Goal: Task Accomplishment & Management: Manage account settings

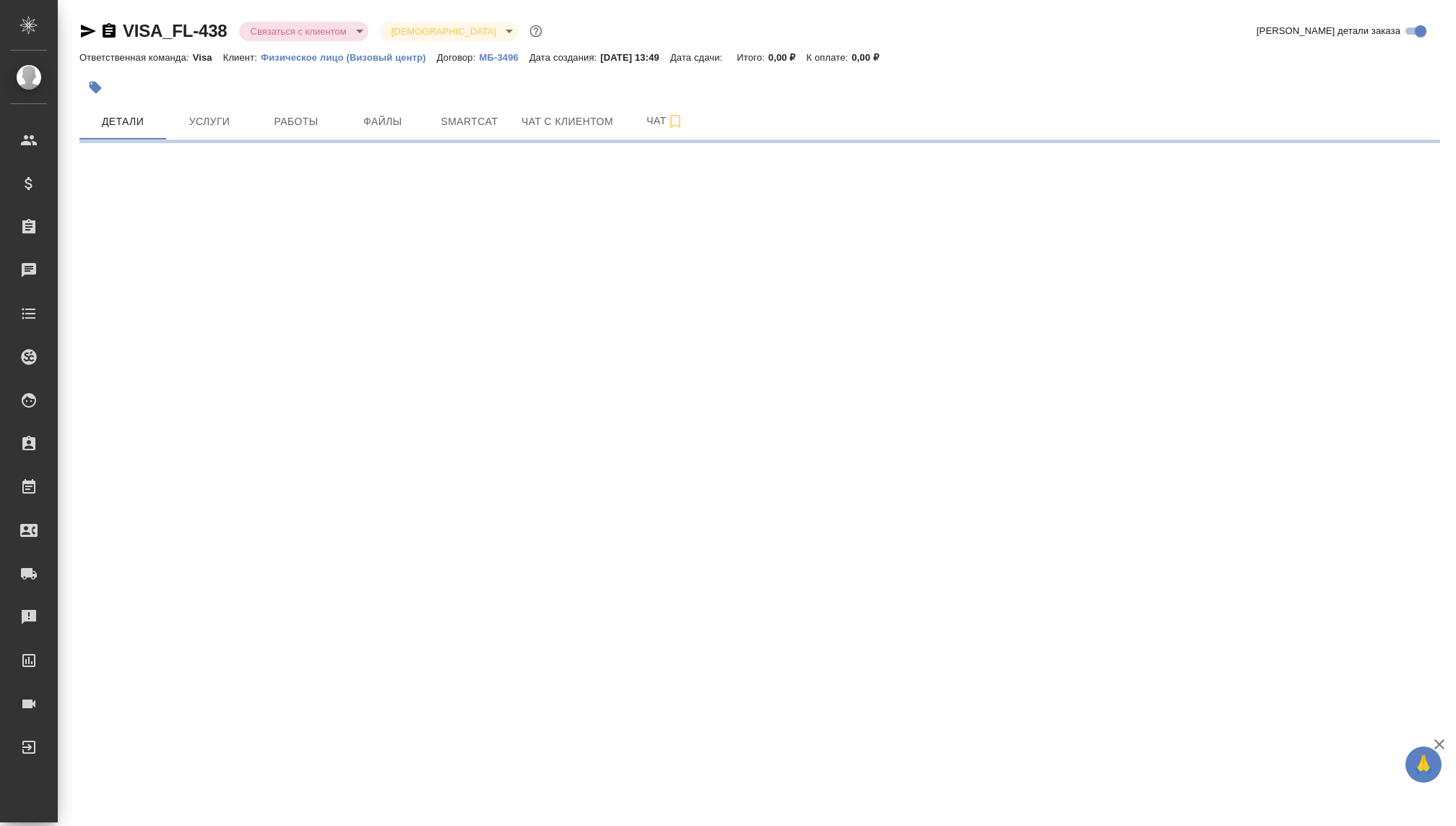
select select "RU"
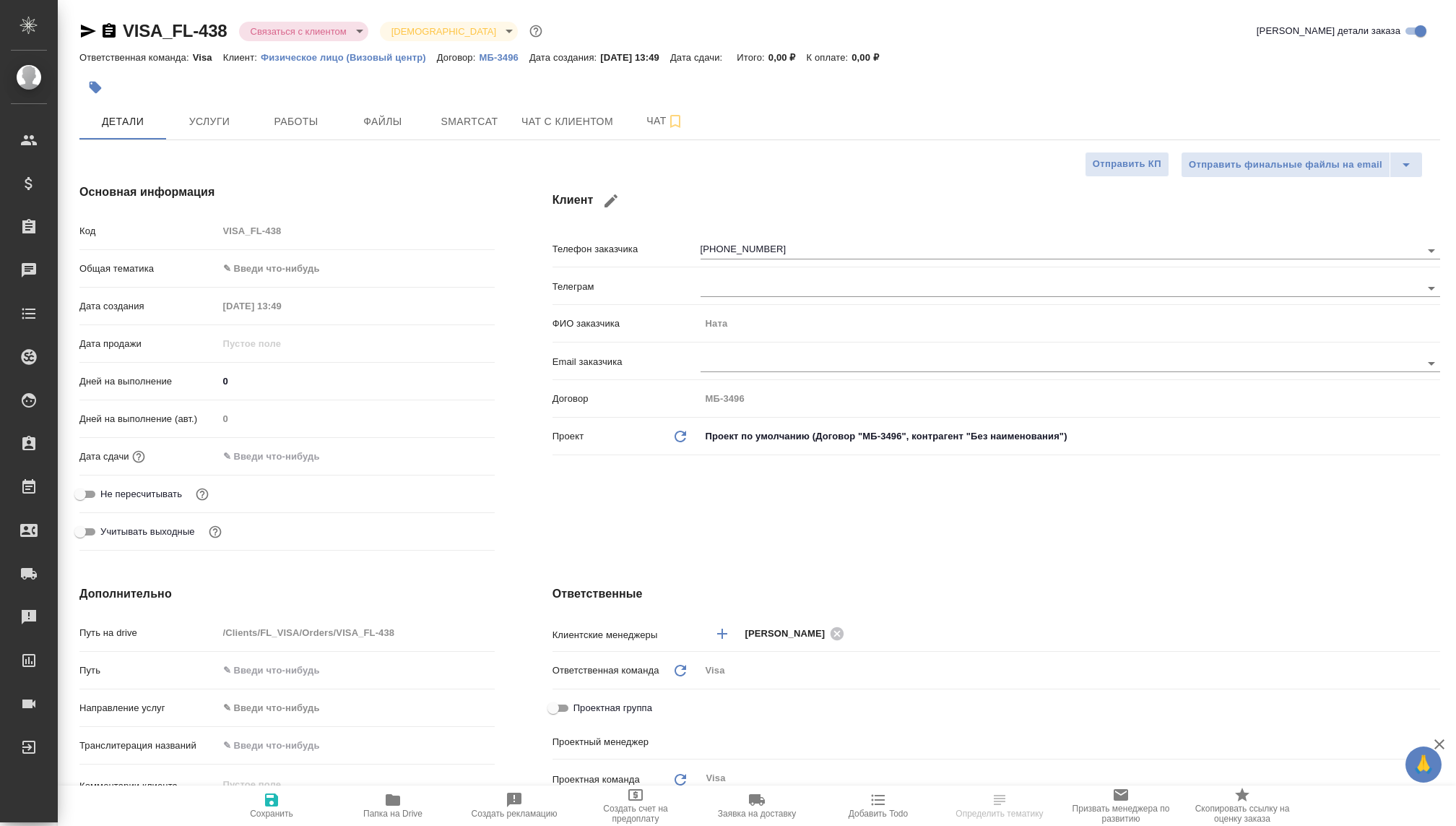
type textarea "x"
type input "Visa"
type textarea "x"
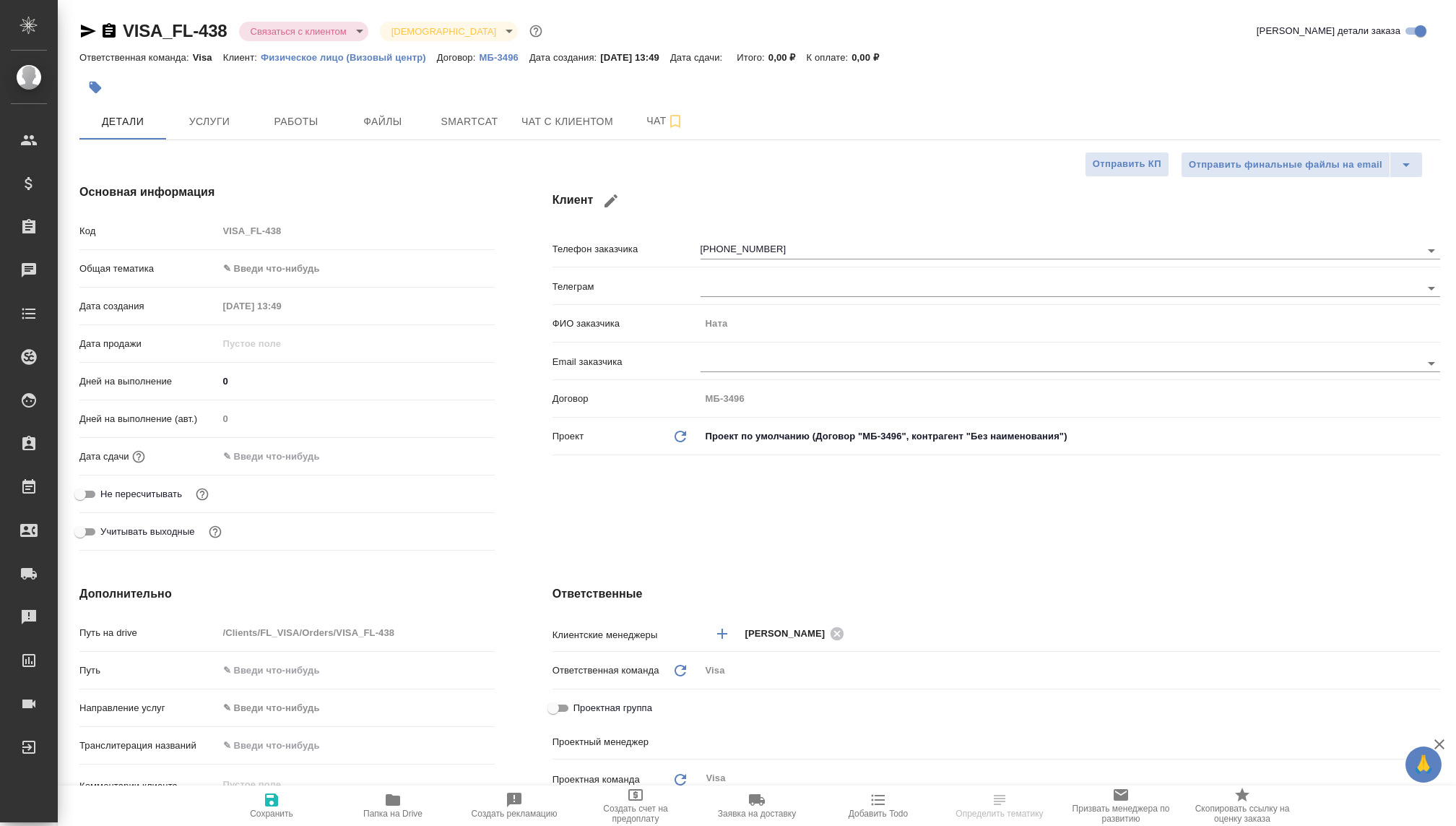
type textarea "x"
type input "Волкова Кристина"
type input "Касаткина Александра"
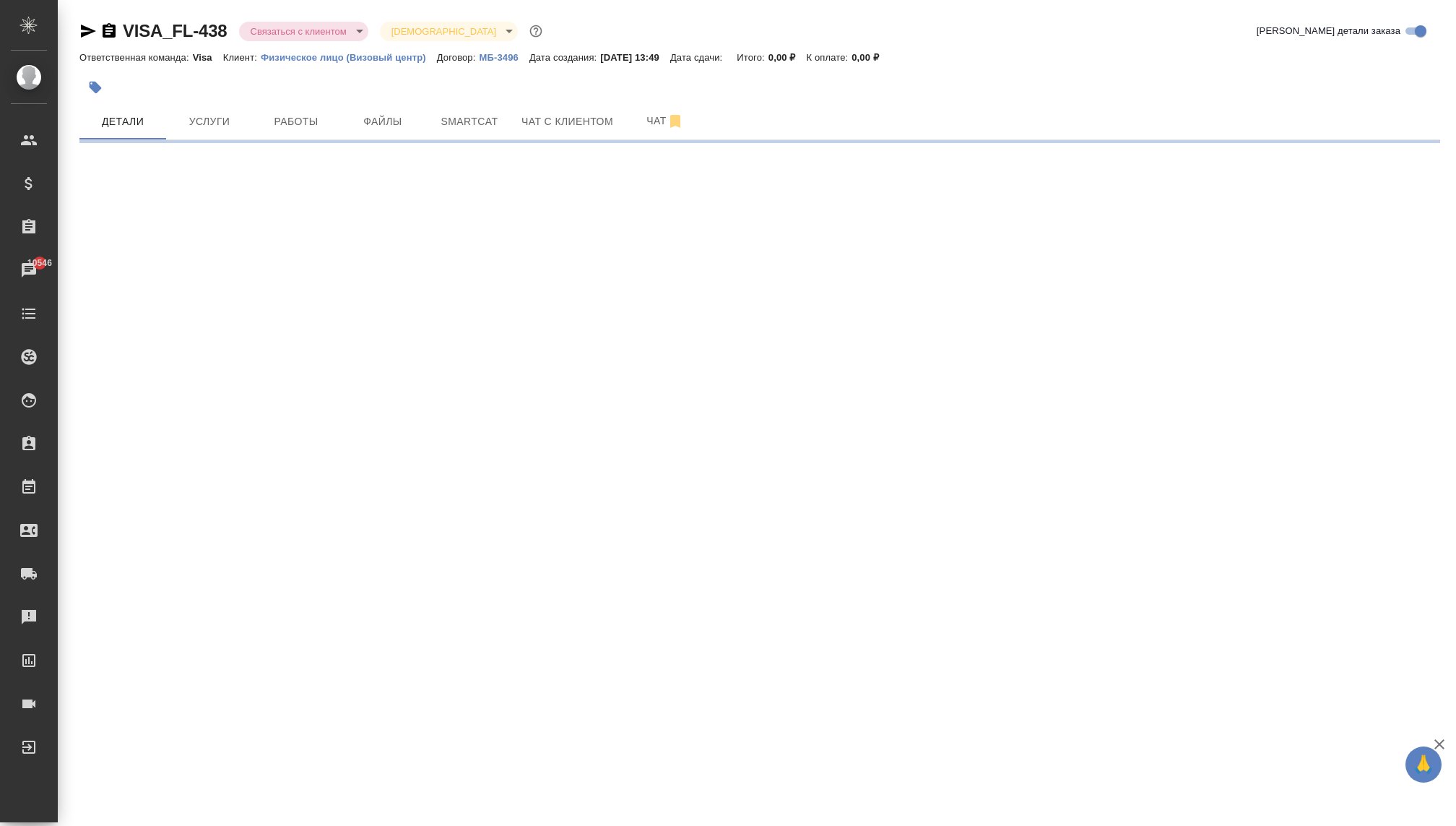
select select "RU"
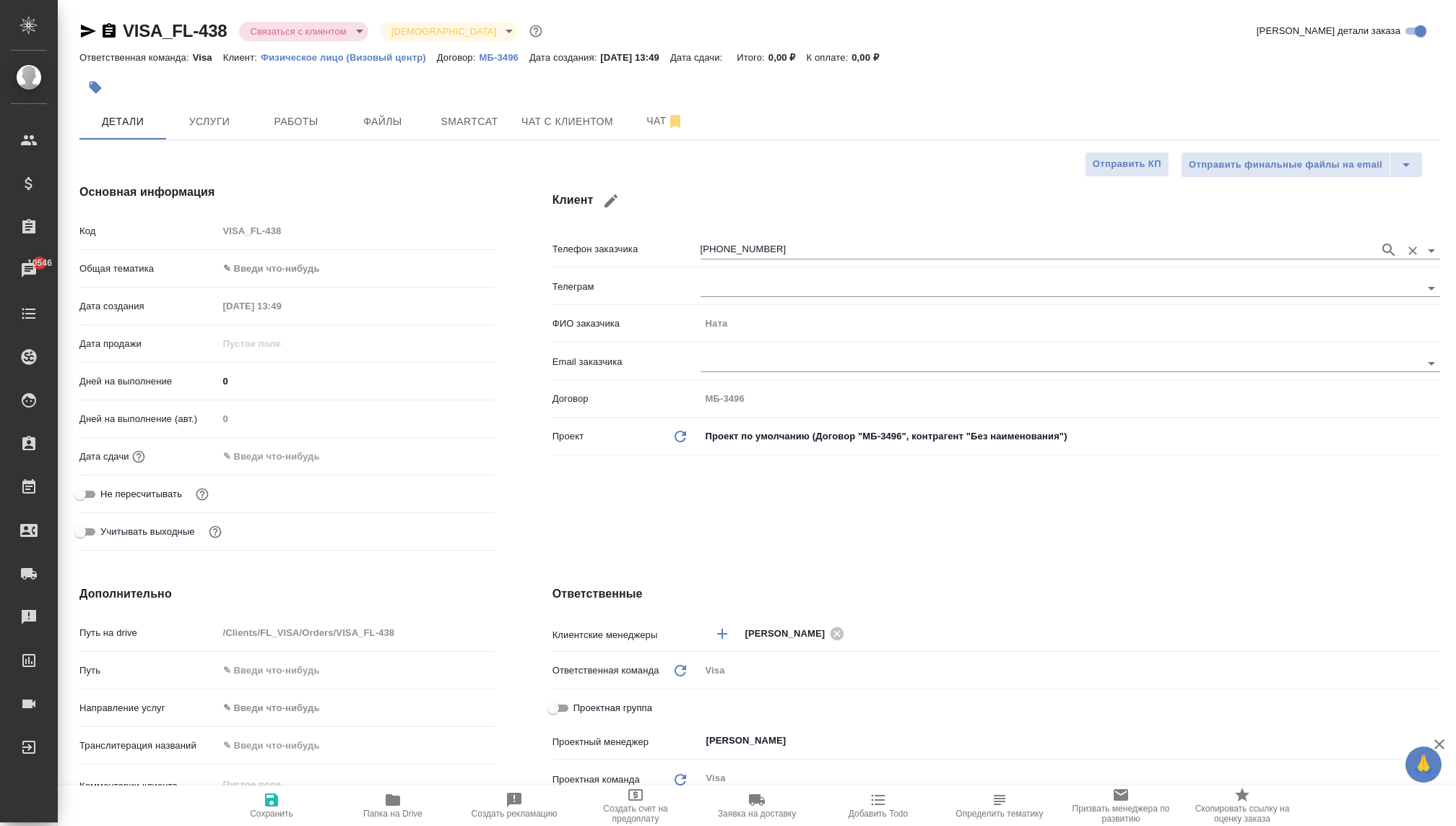
type textarea "x"
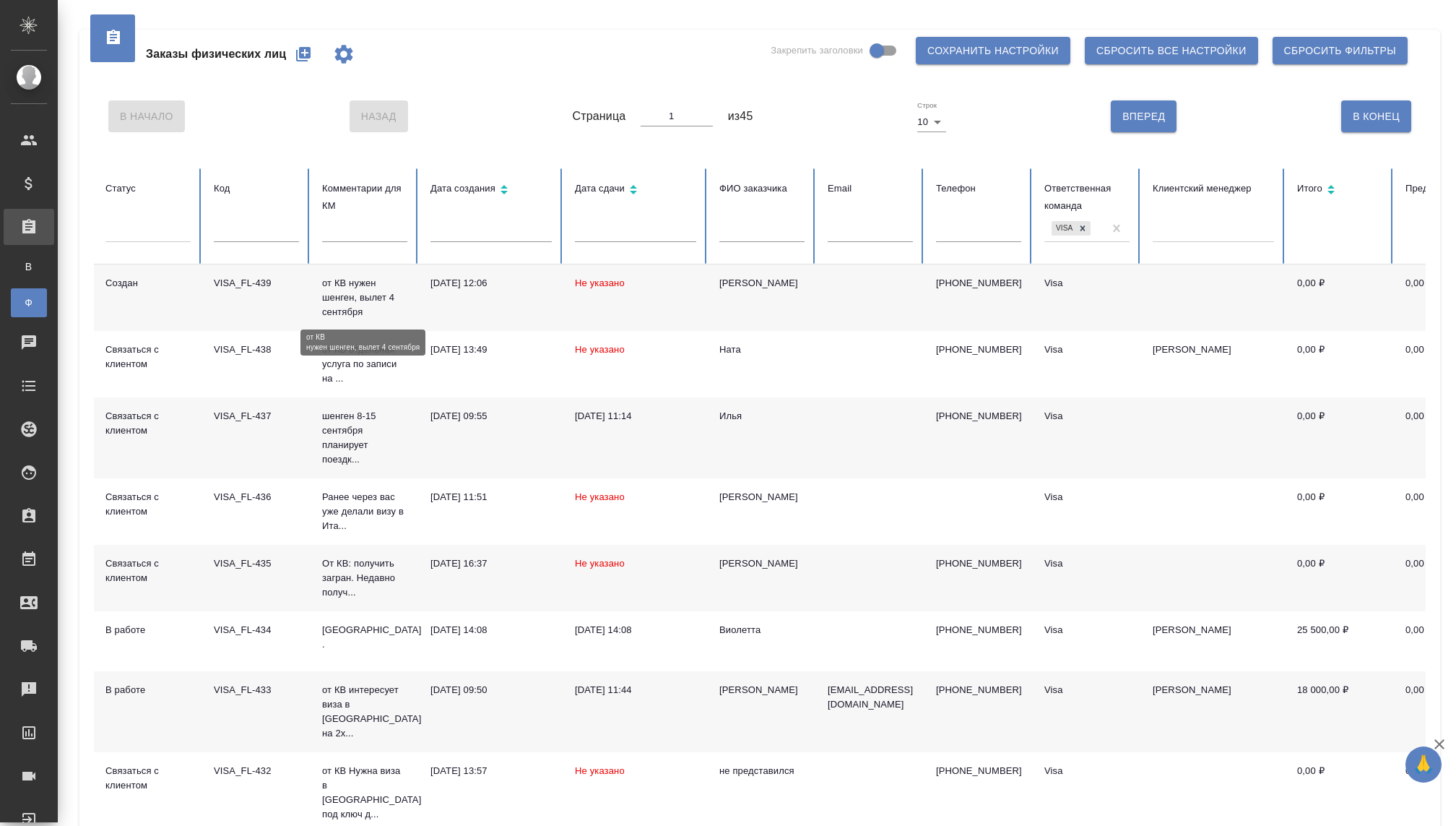
click at [338, 308] on p "от КВ нужен шенген, вылет 4 сентября" at bounding box center [364, 297] width 85 height 44
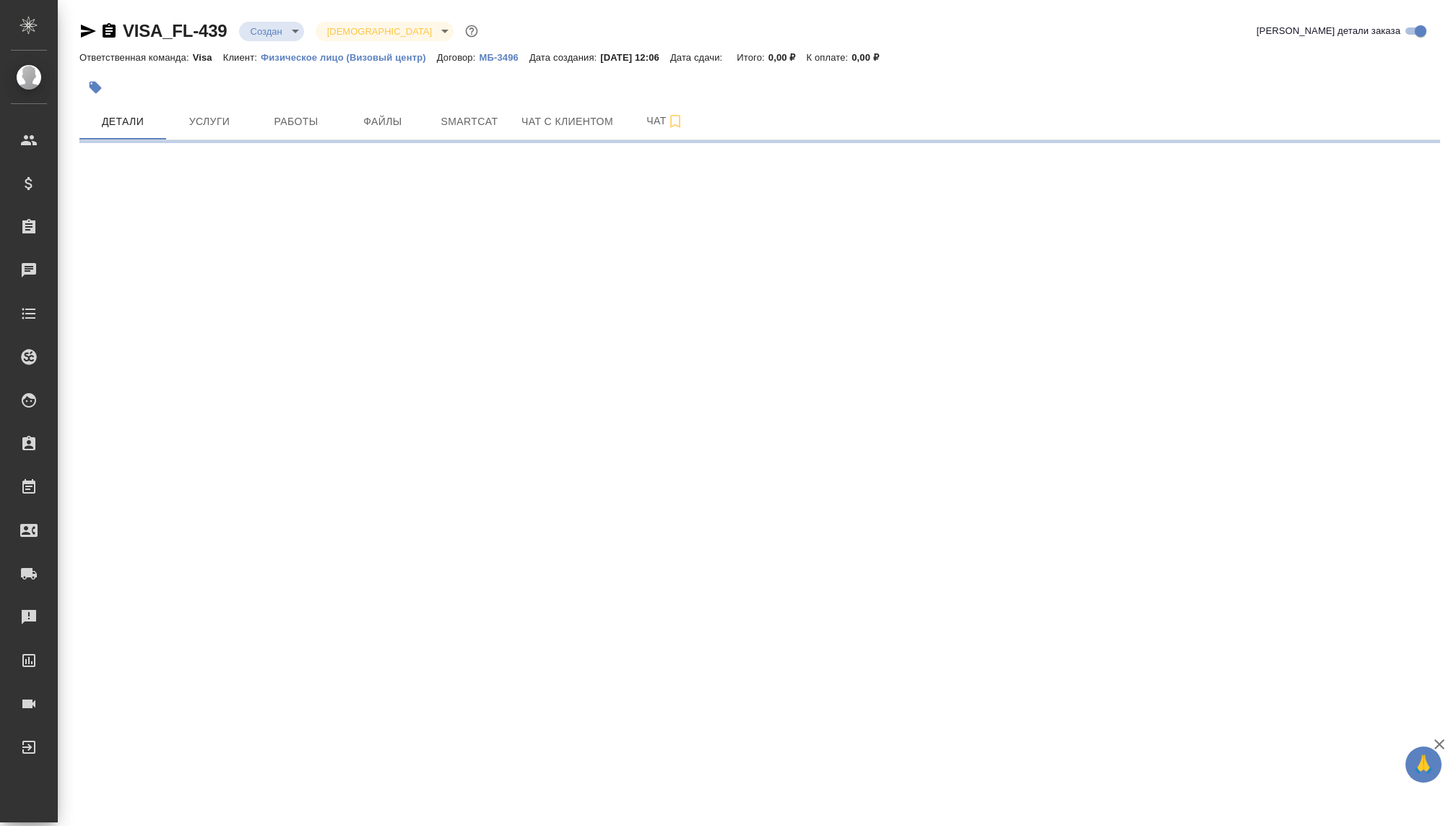
select select "RU"
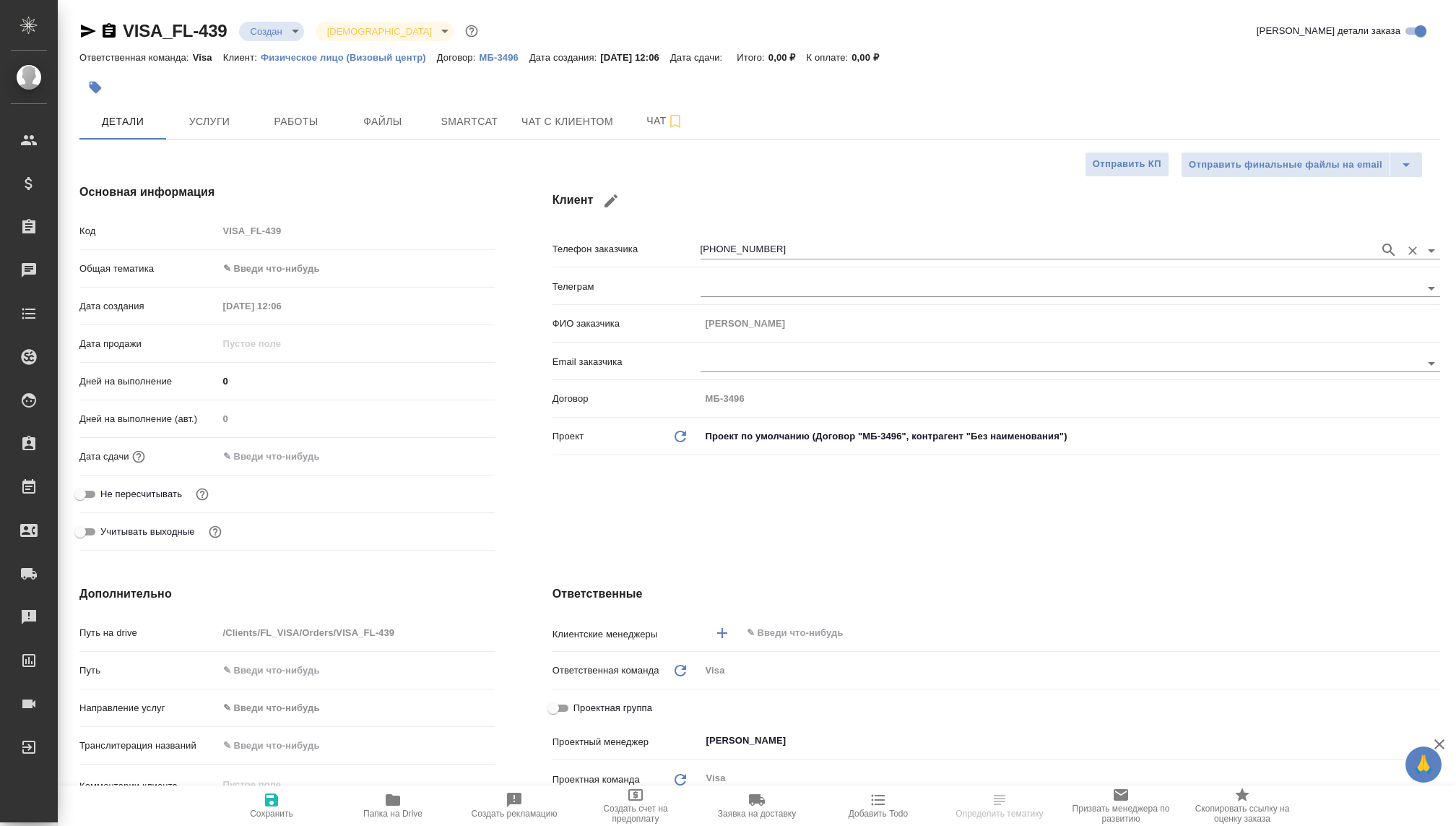
type textarea "x"
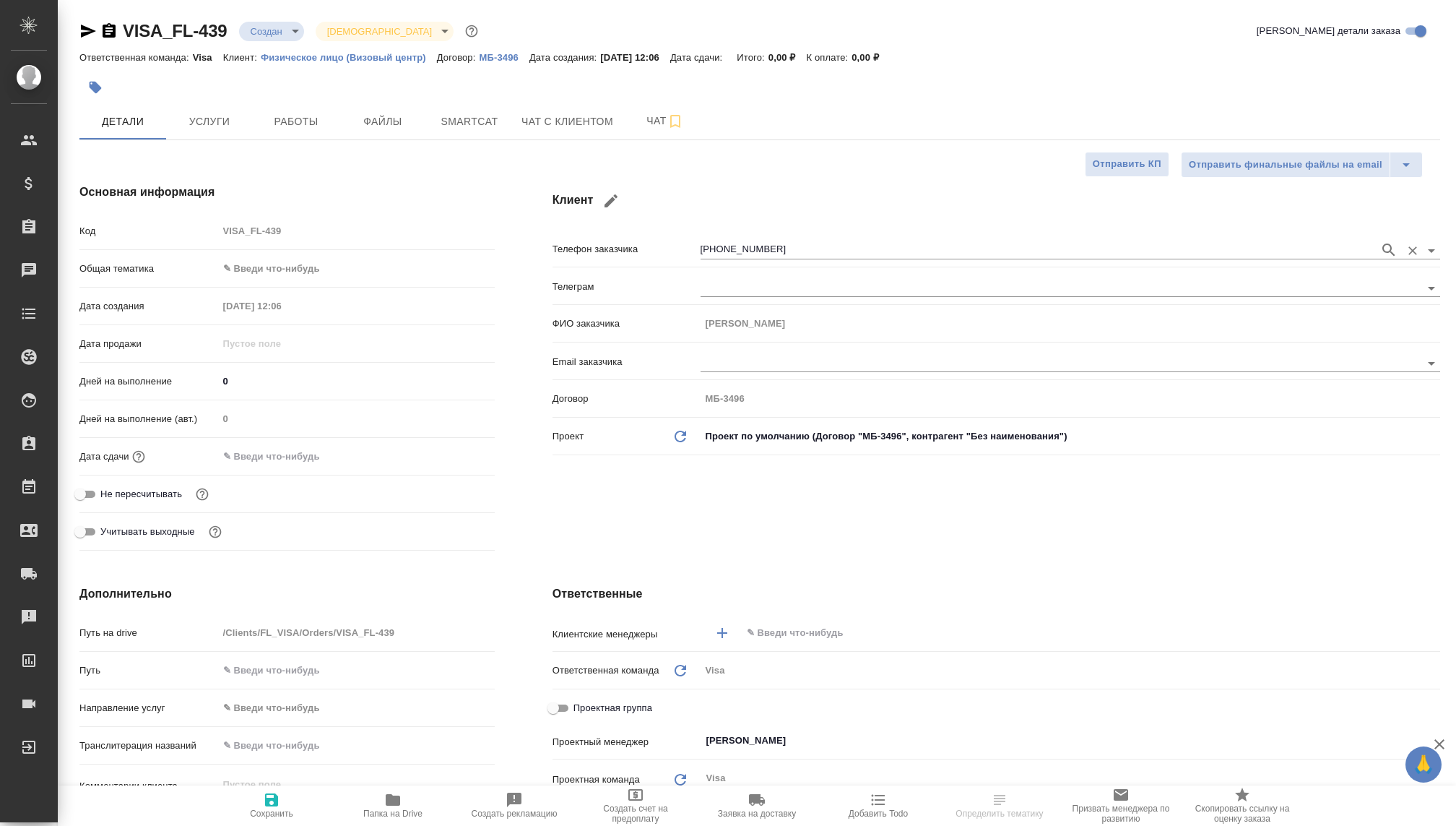
type textarea "x"
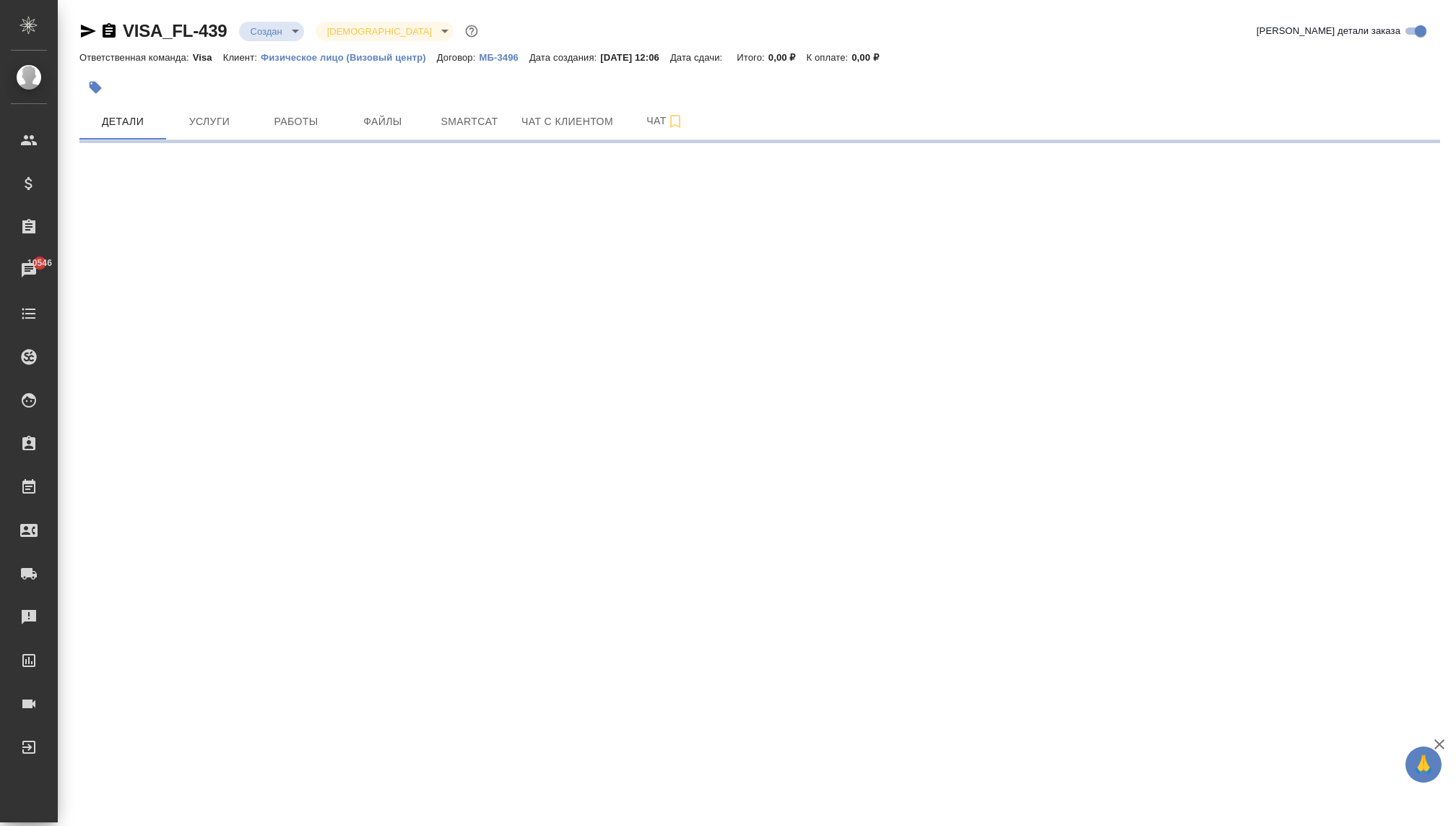
select select "RU"
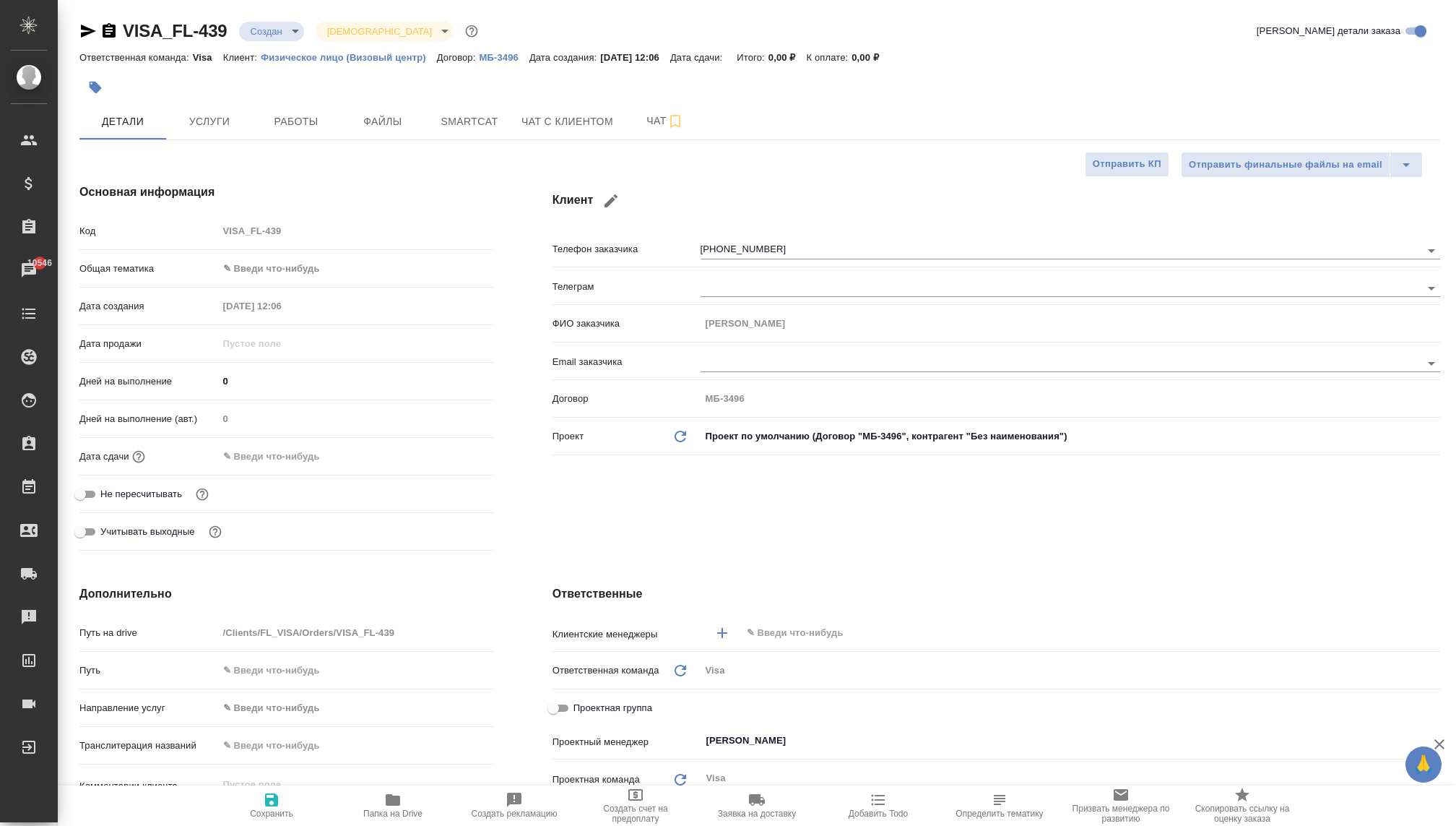
type textarea "x"
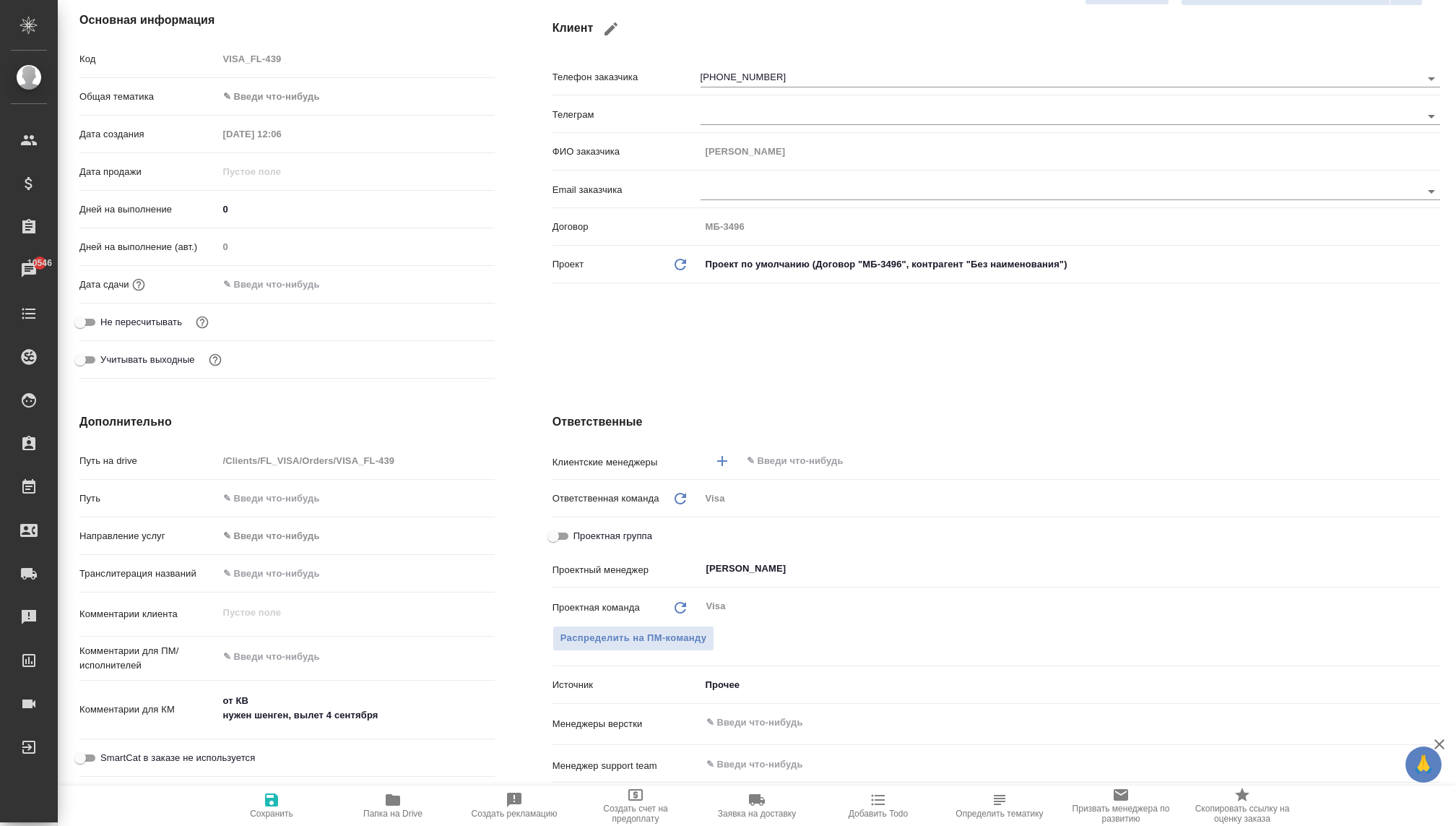
scroll to position [209, 0]
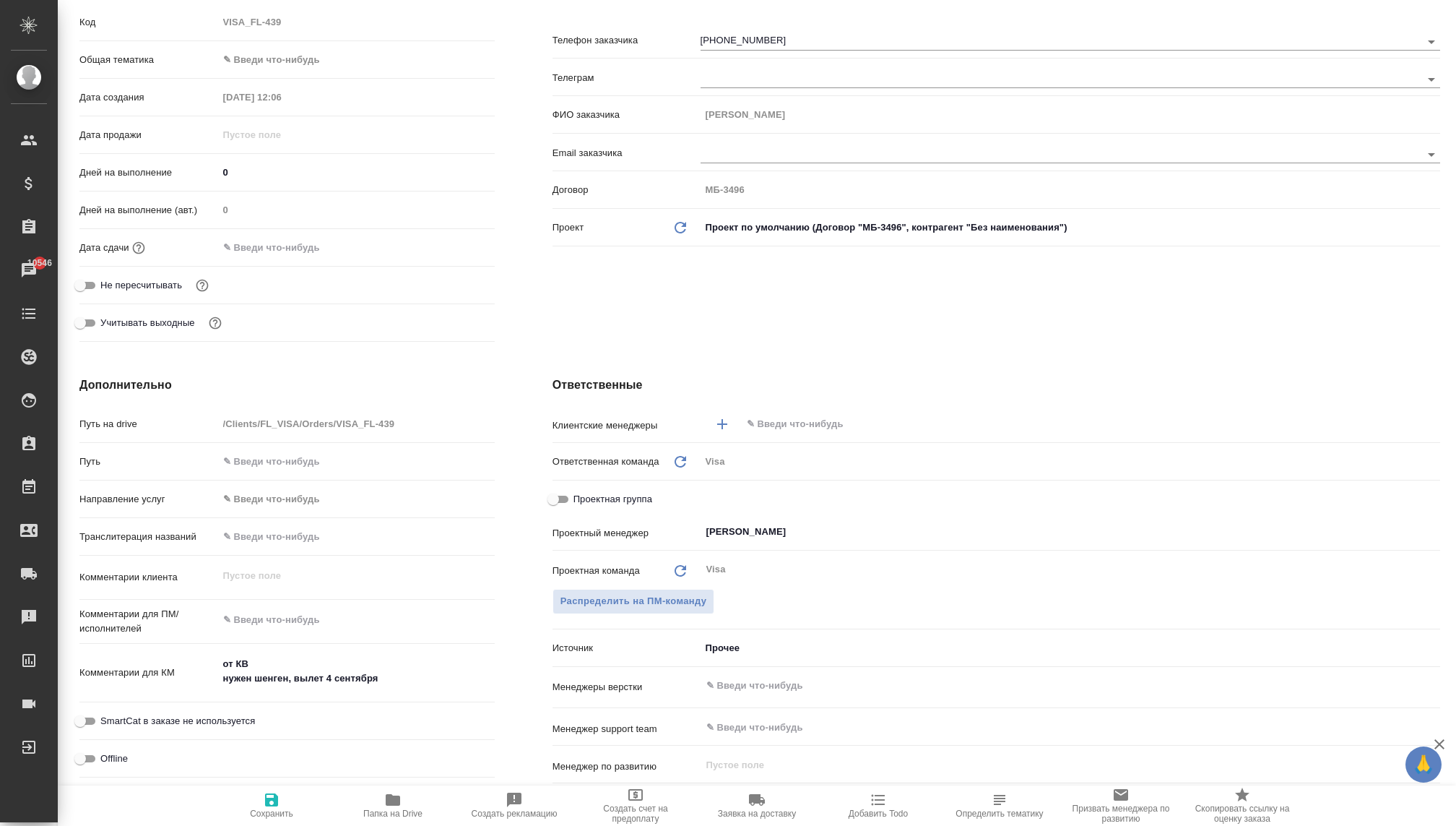
type textarea "x"
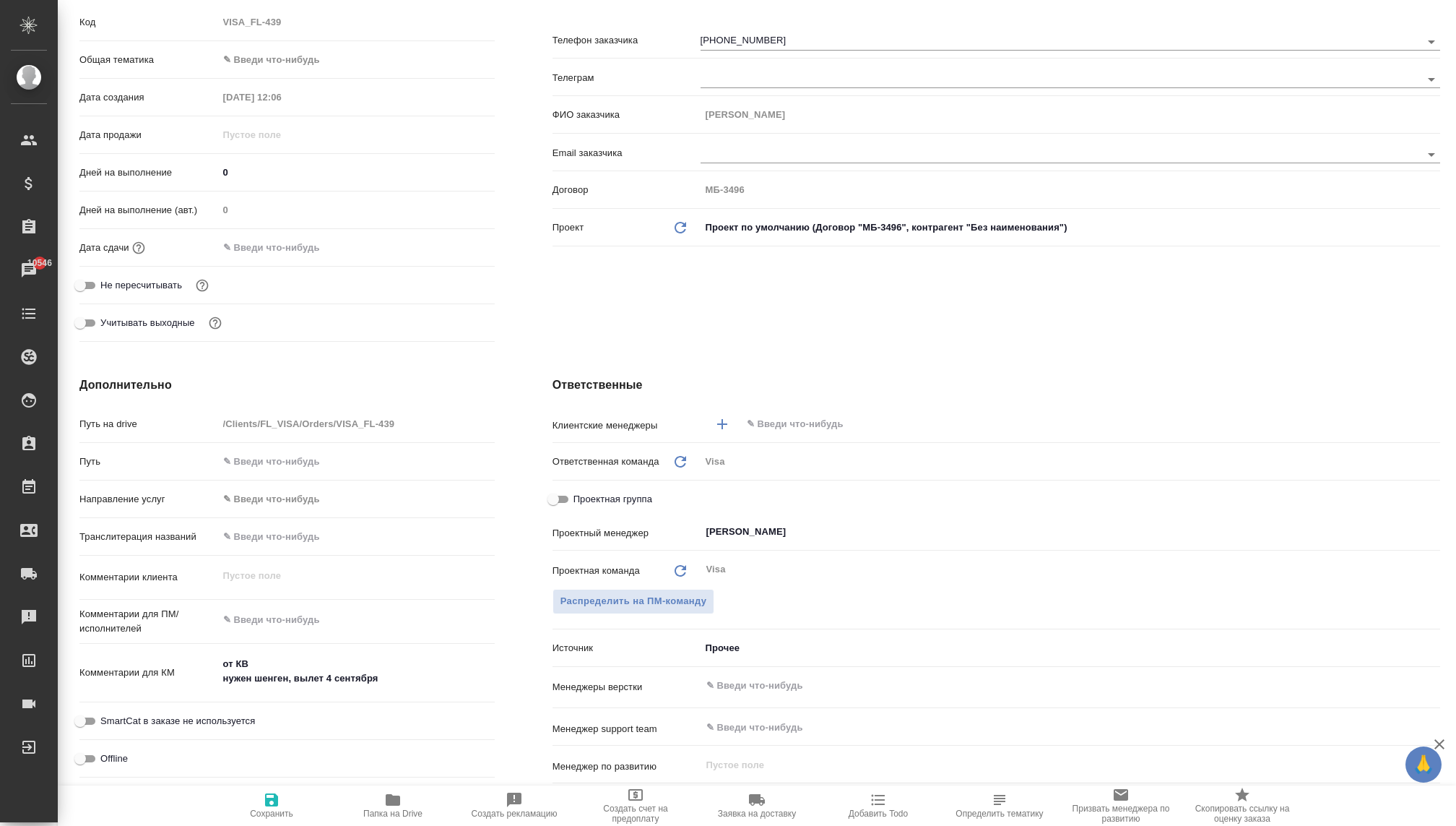
type textarea "x"
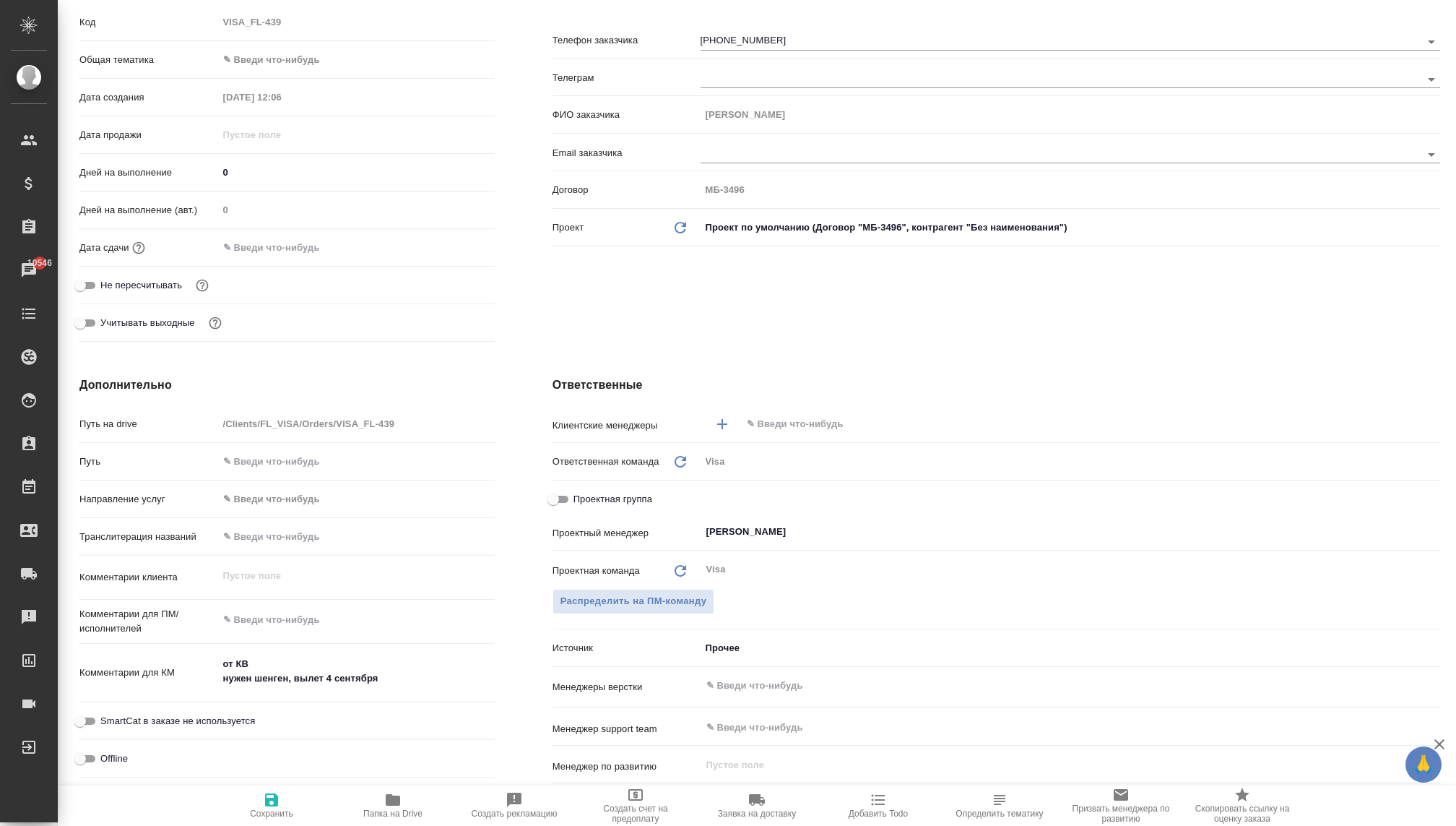
type textarea "x"
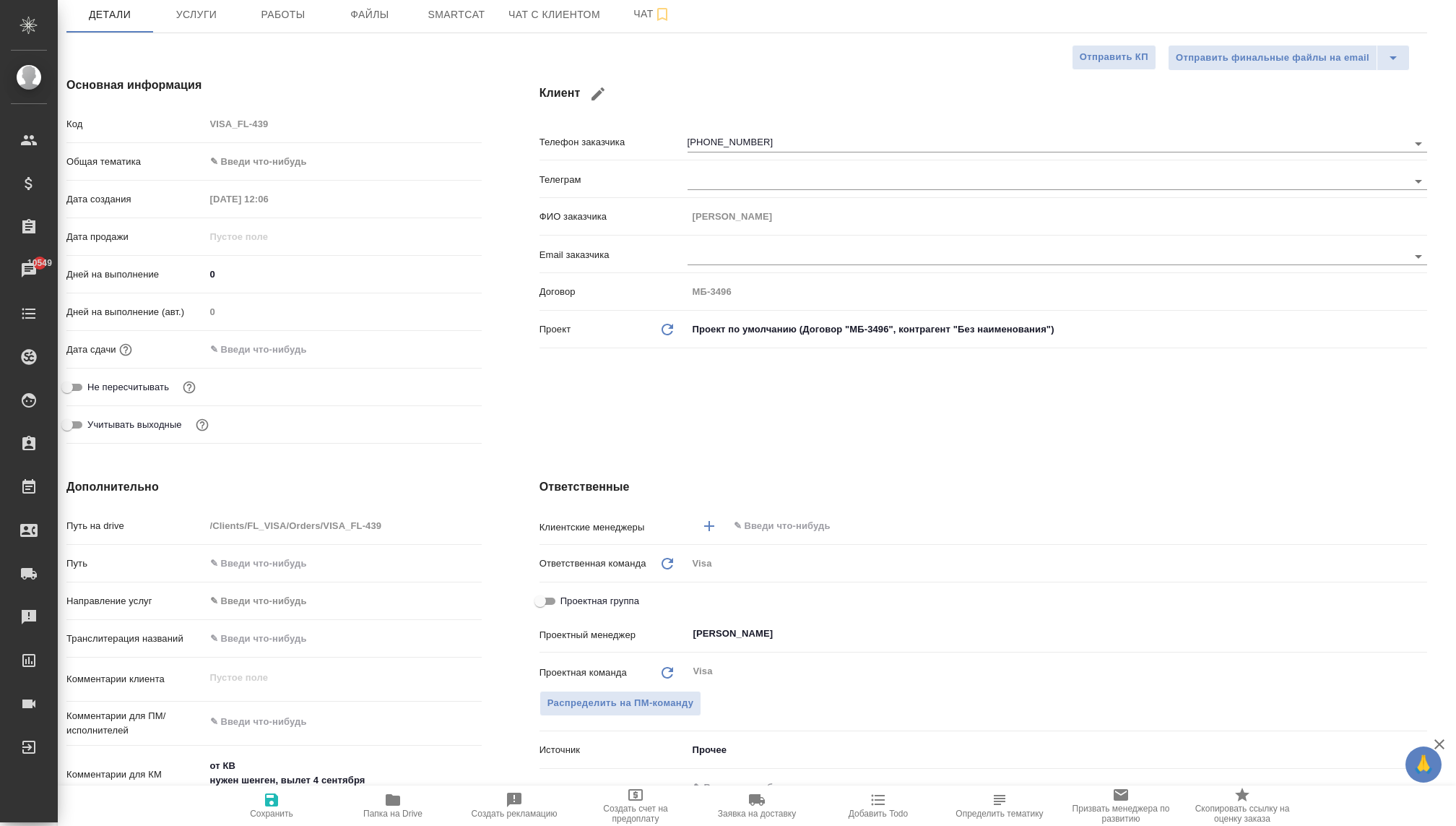
scroll to position [116, 13]
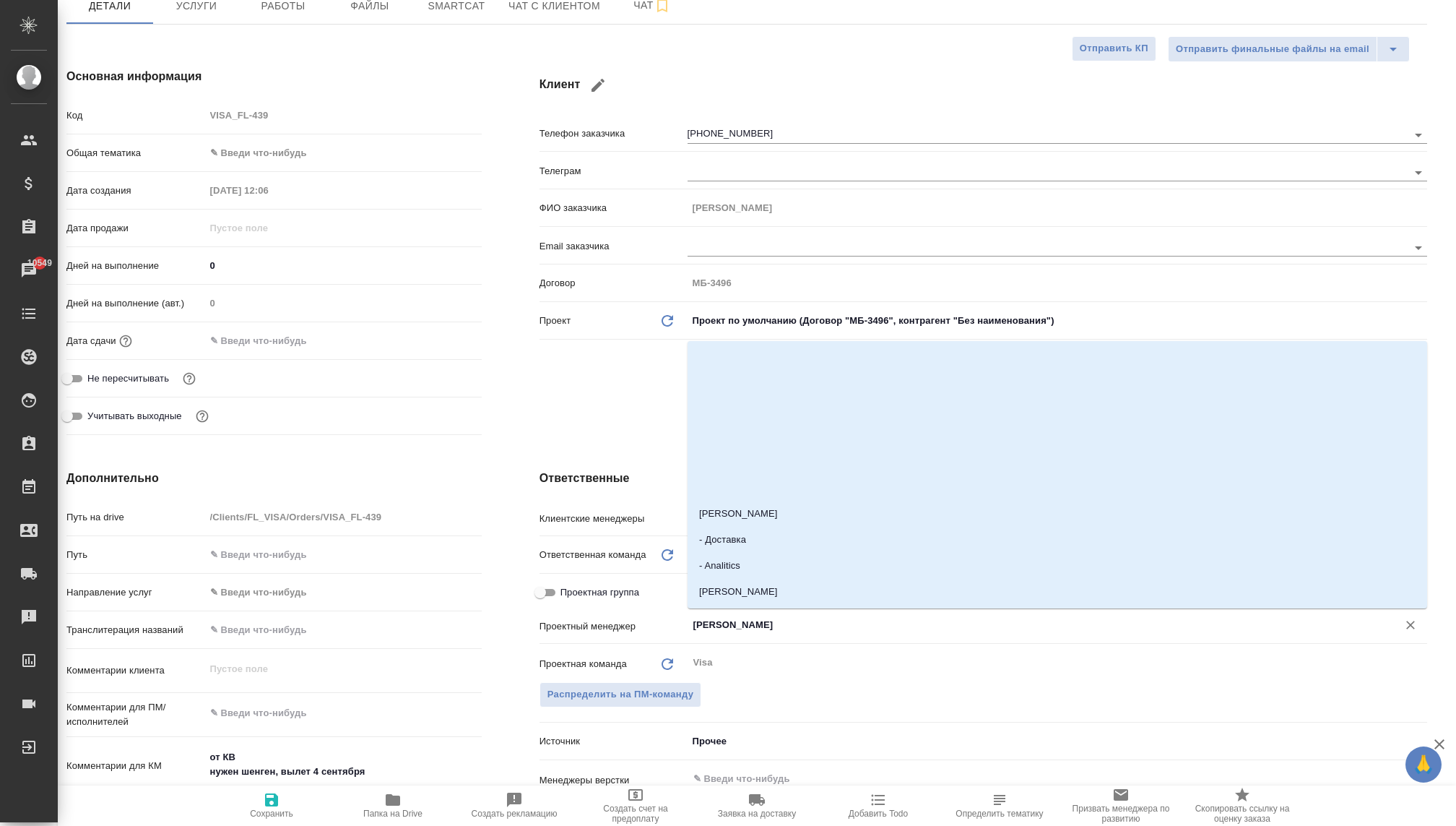
click at [728, 619] on input "Раднаева Саяна" at bounding box center [1033, 624] width 683 height 17
type input "к"
type textarea "x"
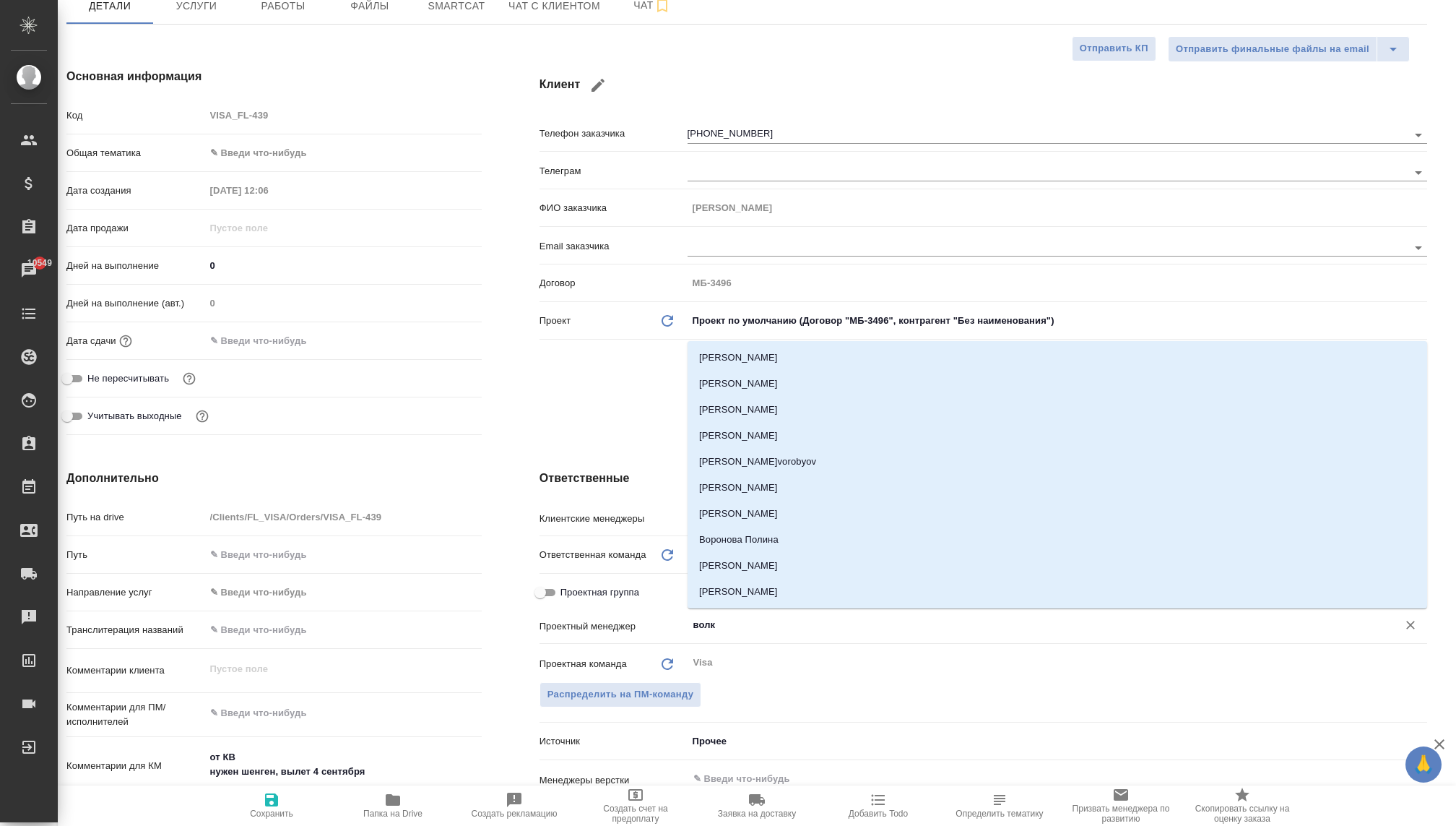
type input "волко"
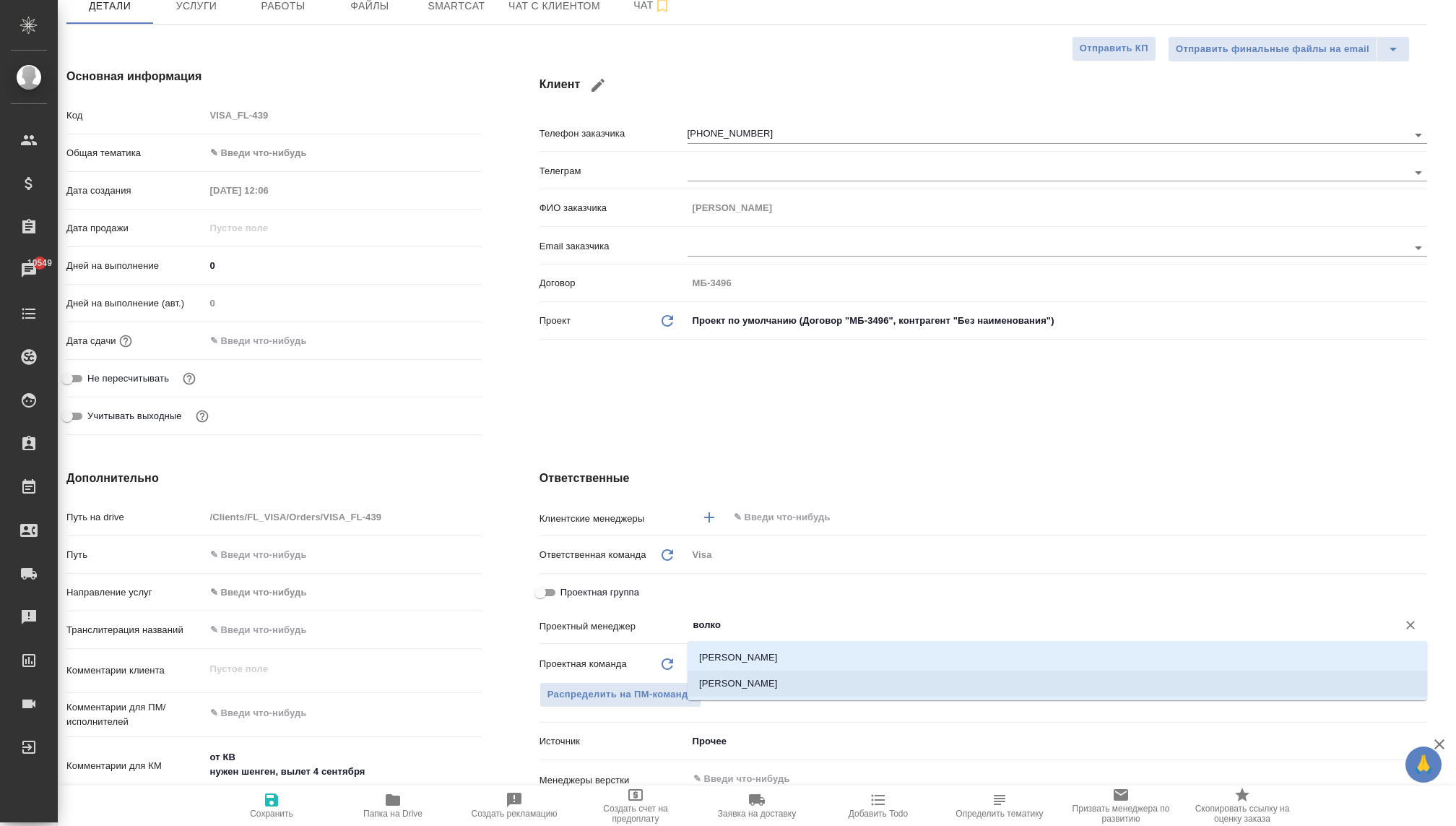
click at [724, 682] on li "Волкова Кристина" at bounding box center [1057, 683] width 740 height 26
type textarea "x"
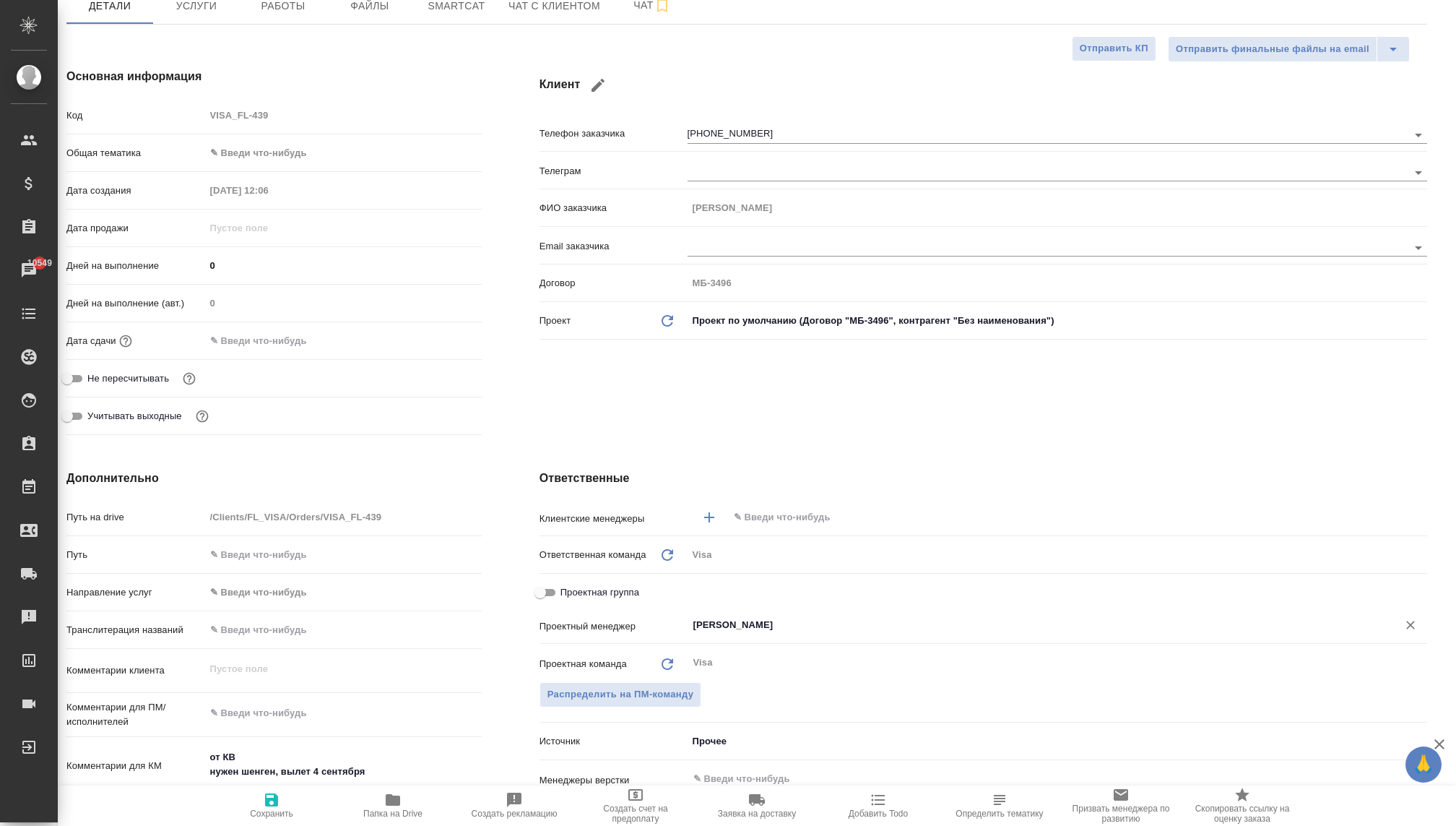
type input "Волкова Кристина"
click at [746, 522] on input "text" at bounding box center [1053, 517] width 642 height 17
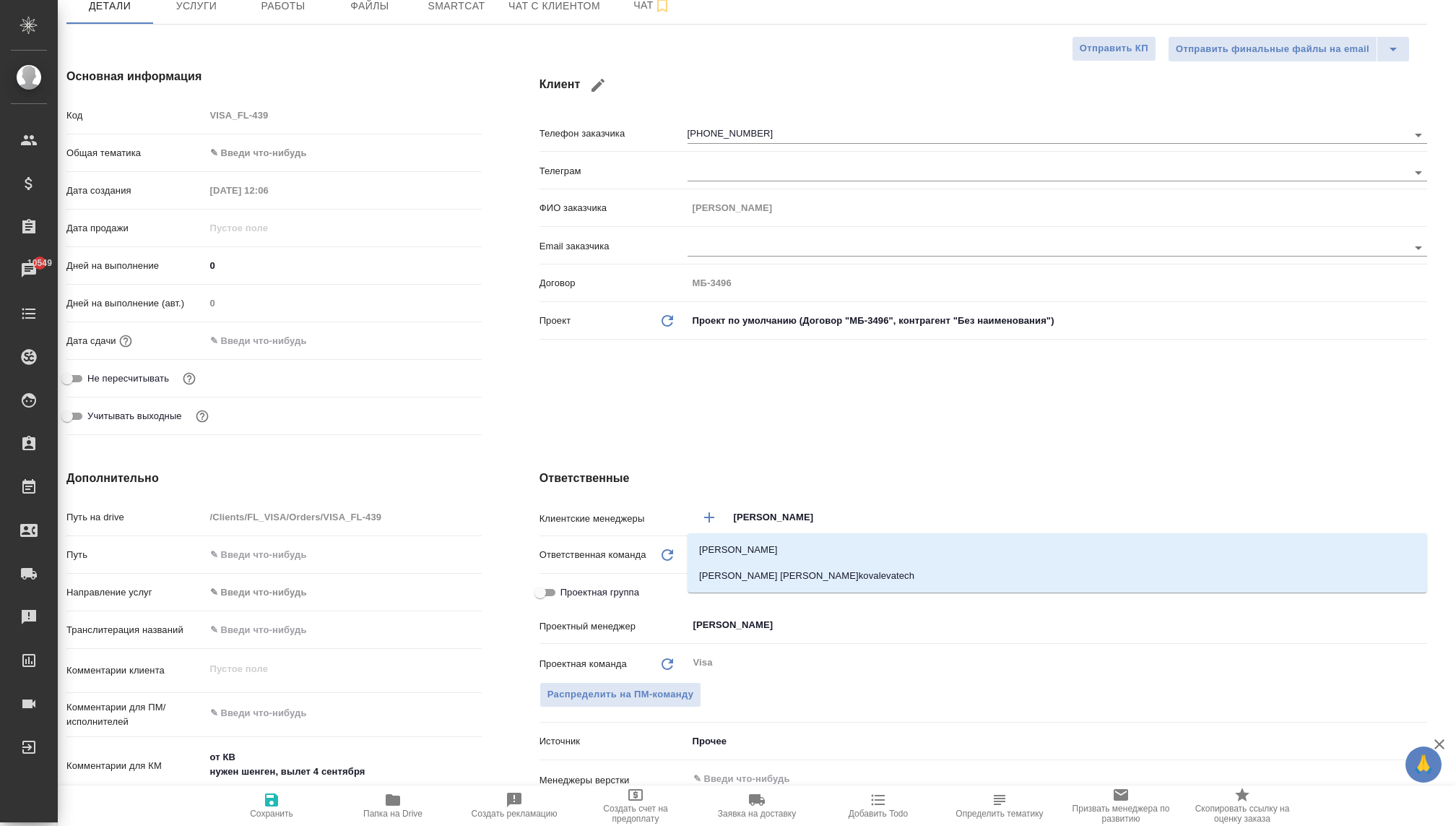
type input "ковалева"
click at [715, 556] on li "[PERSON_NAME]" at bounding box center [1057, 549] width 740 height 26
type textarea "x"
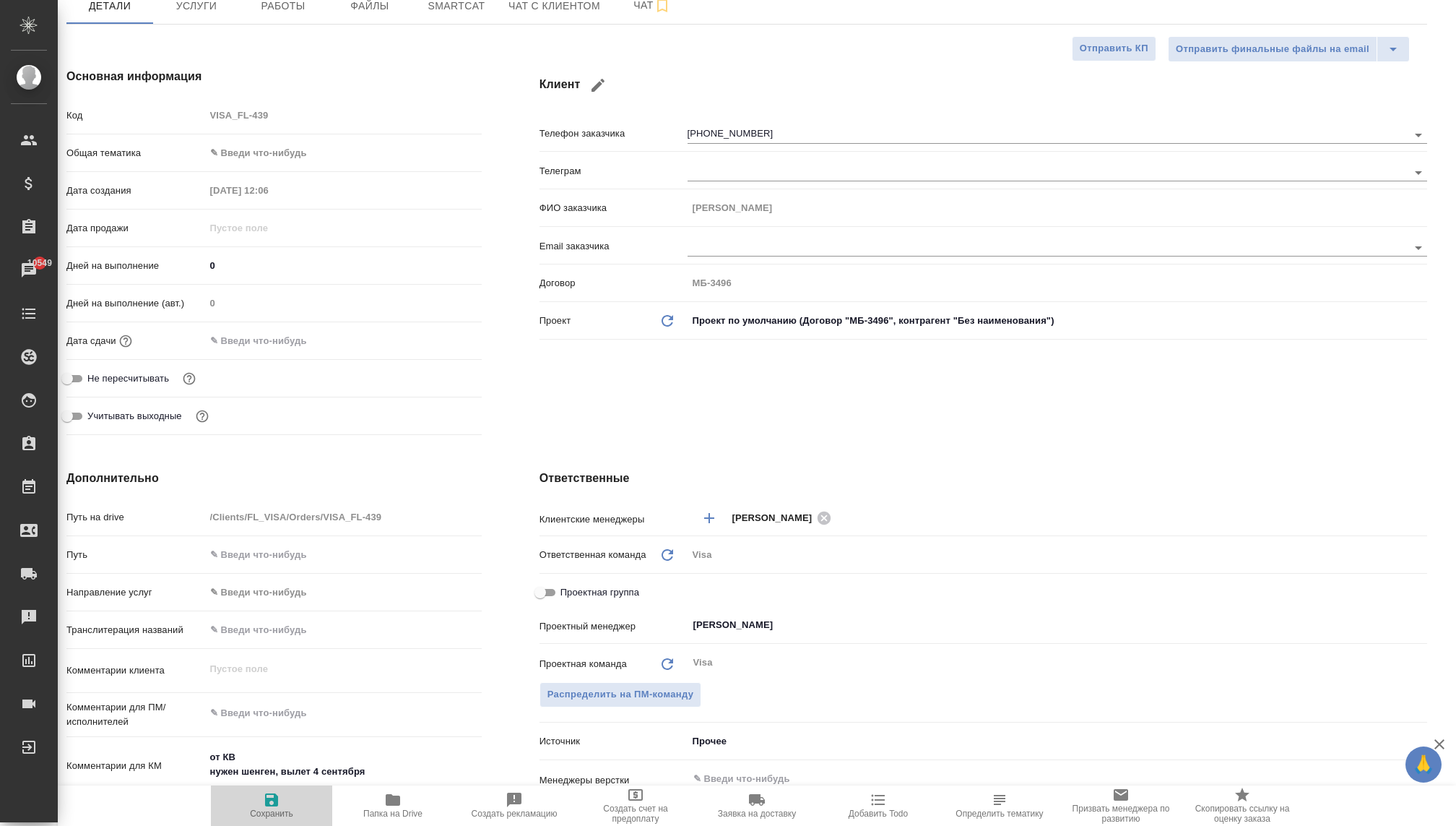
click at [268, 796] on icon "button" at bounding box center [271, 799] width 17 height 17
type textarea "x"
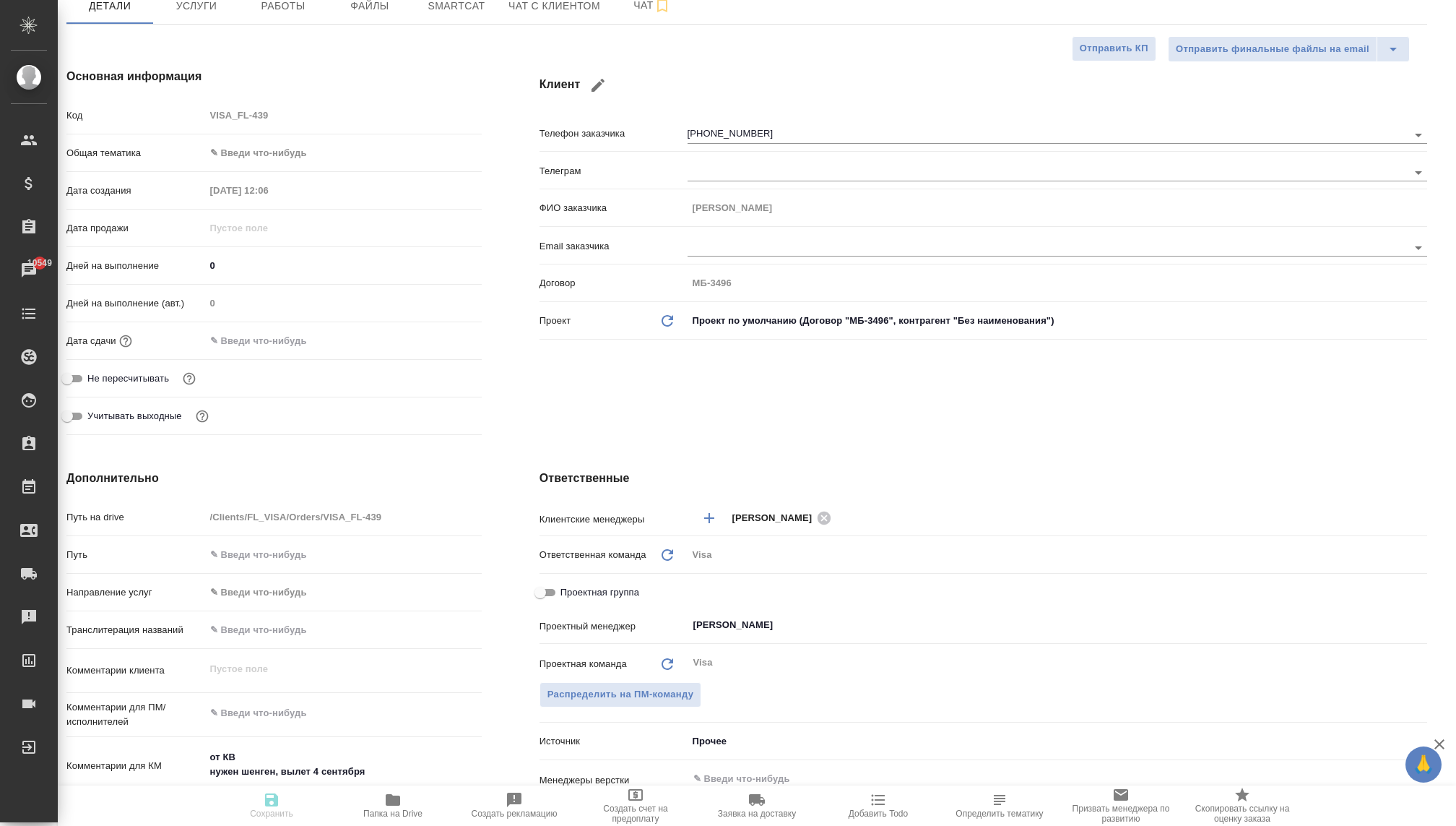
type textarea "x"
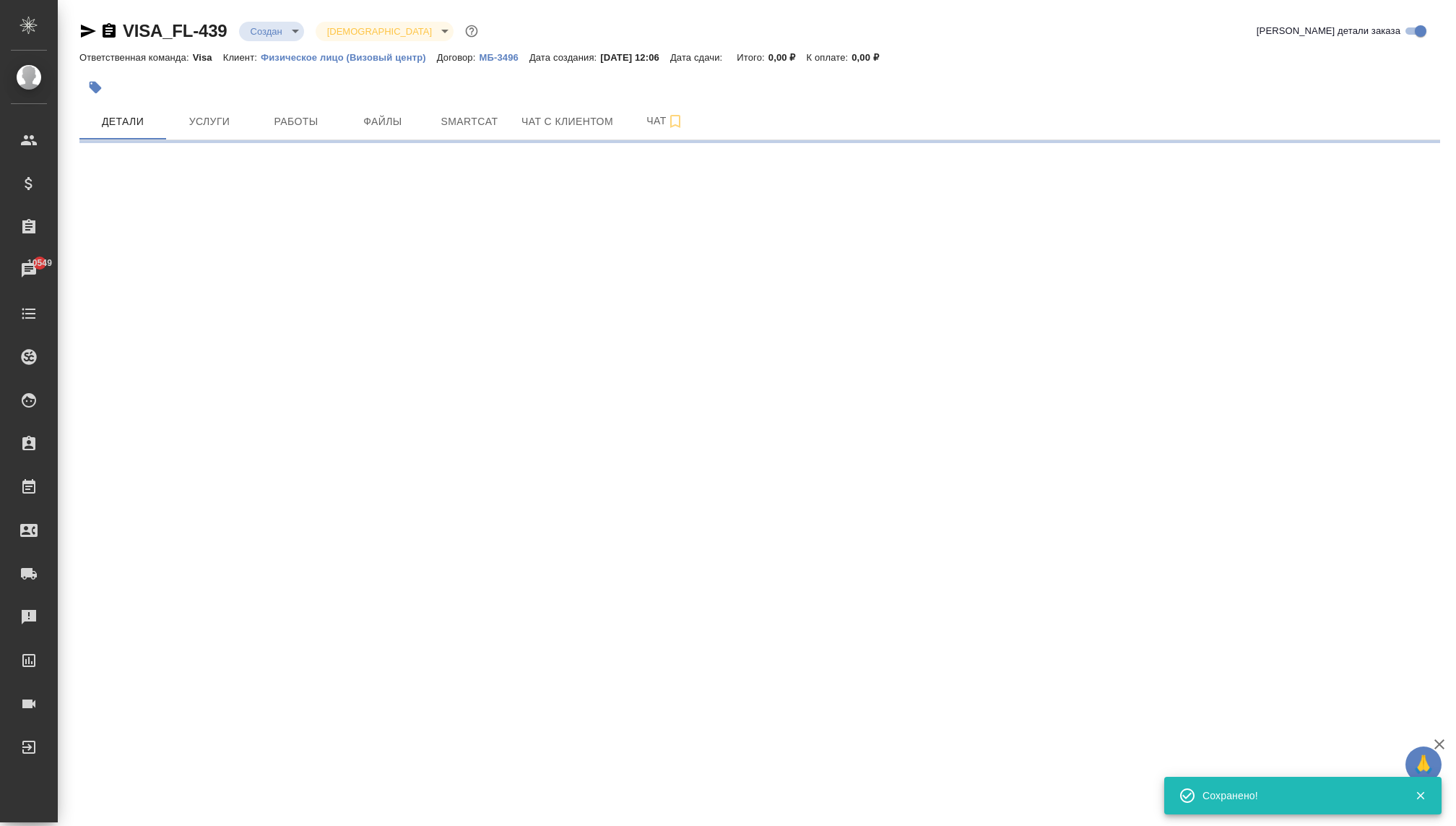
scroll to position [0, 0]
select select "RU"
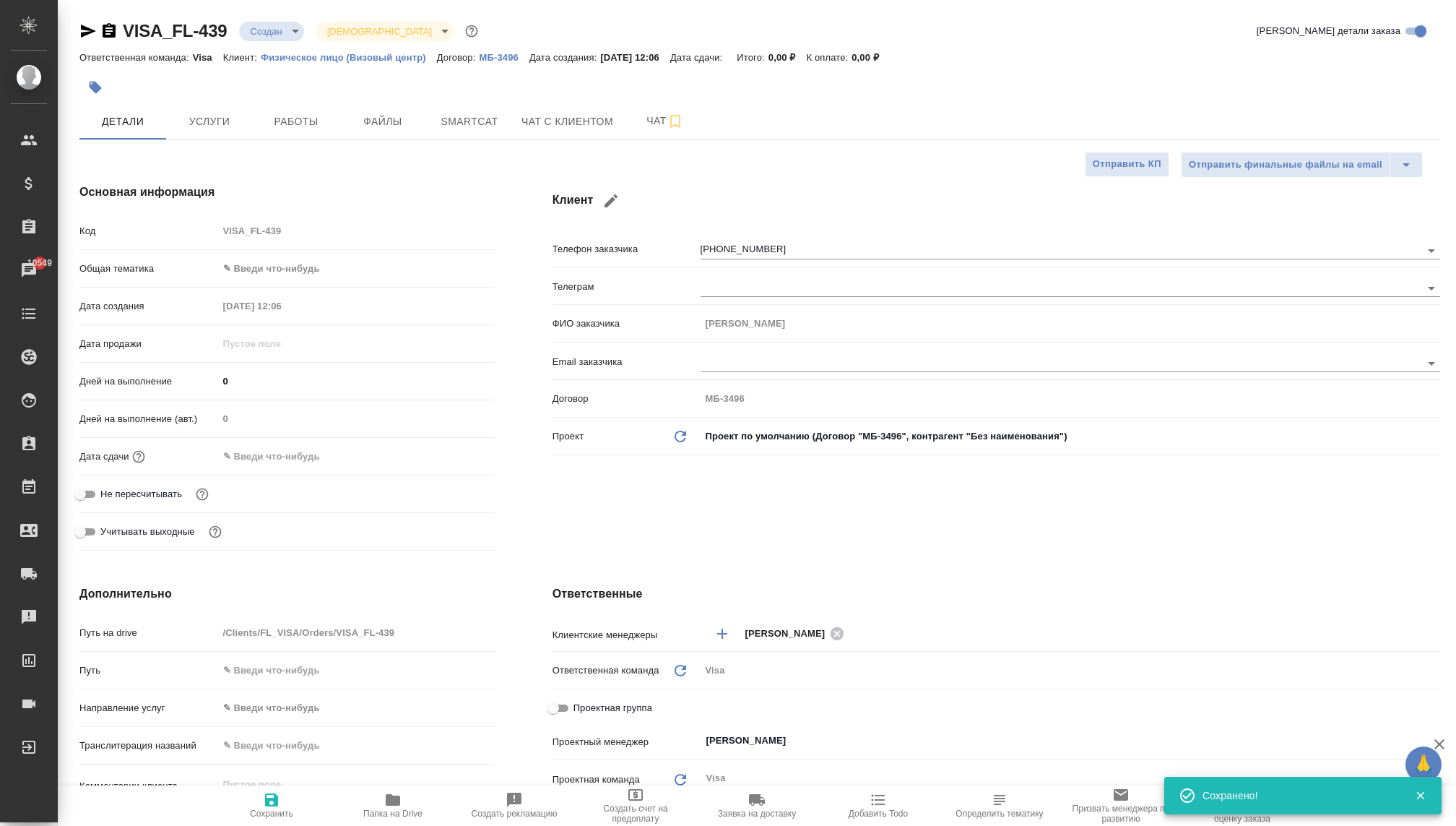
type textarea "x"
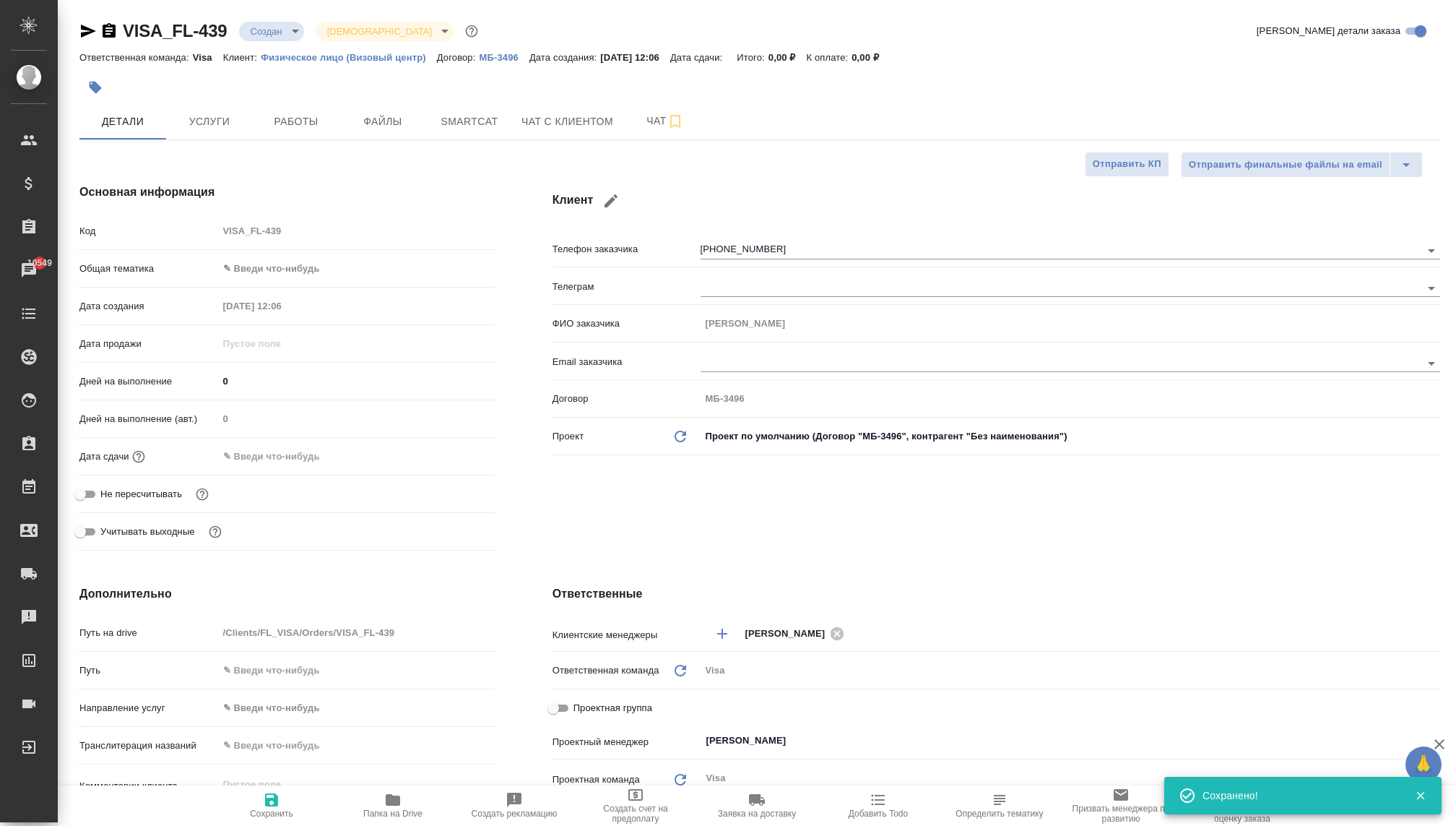
type textarea "x"
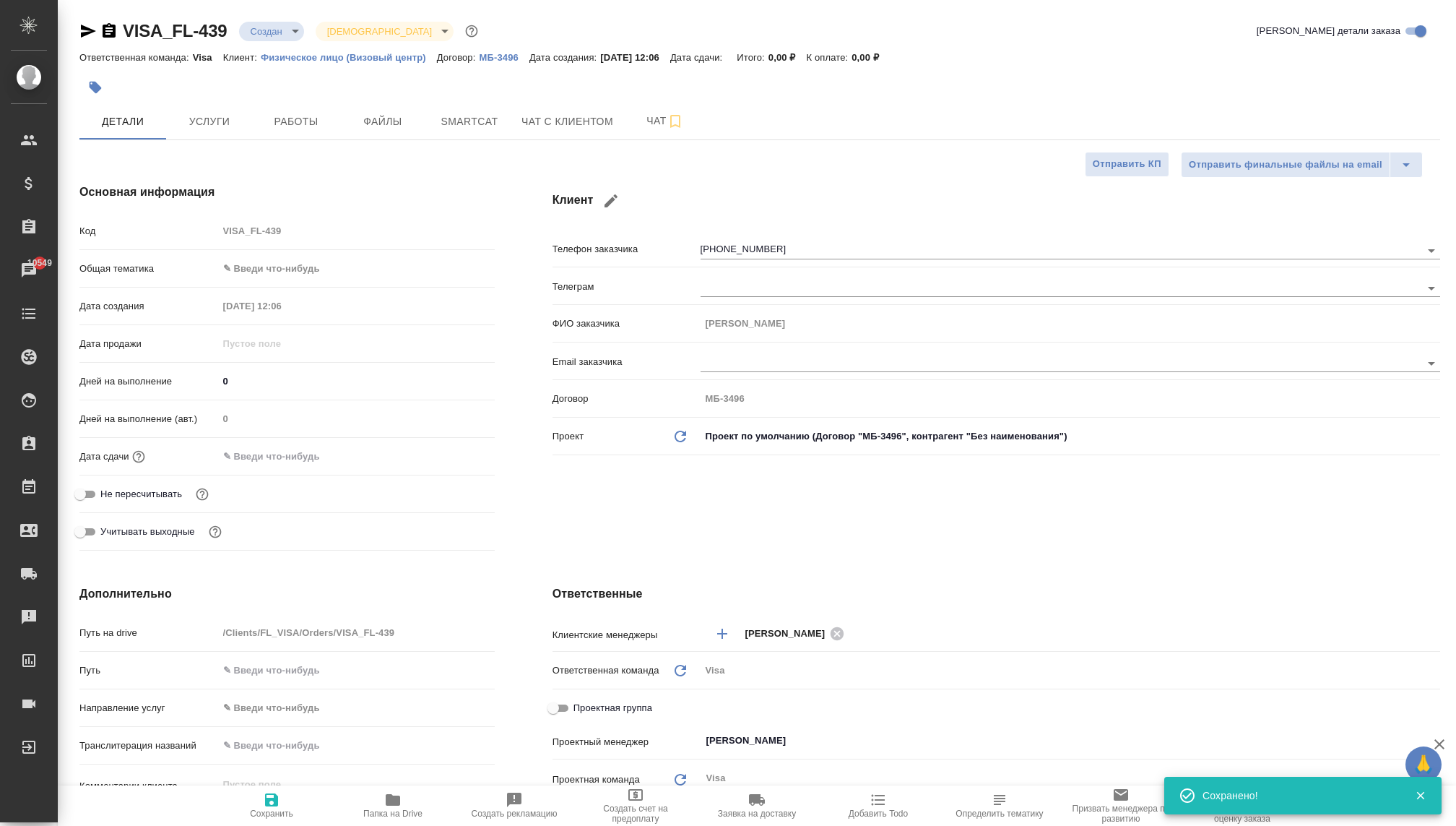
type textarea "x"
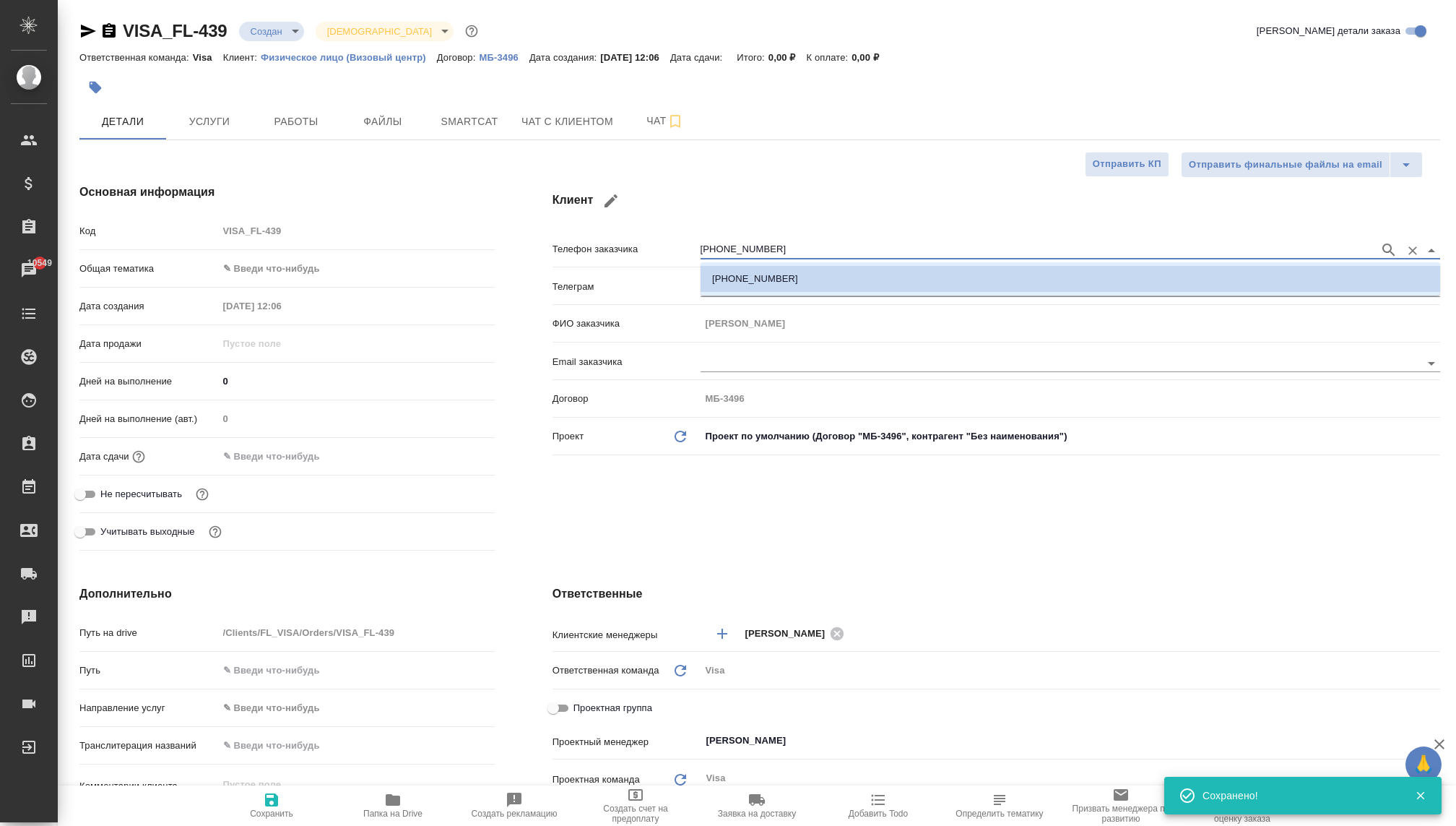
drag, startPoint x: 771, startPoint y: 248, endPoint x: 625, endPoint y: 246, distance: 146.0
click at [625, 247] on div "Телефон заказчика +79160991371" at bounding box center [996, 248] width 888 height 25
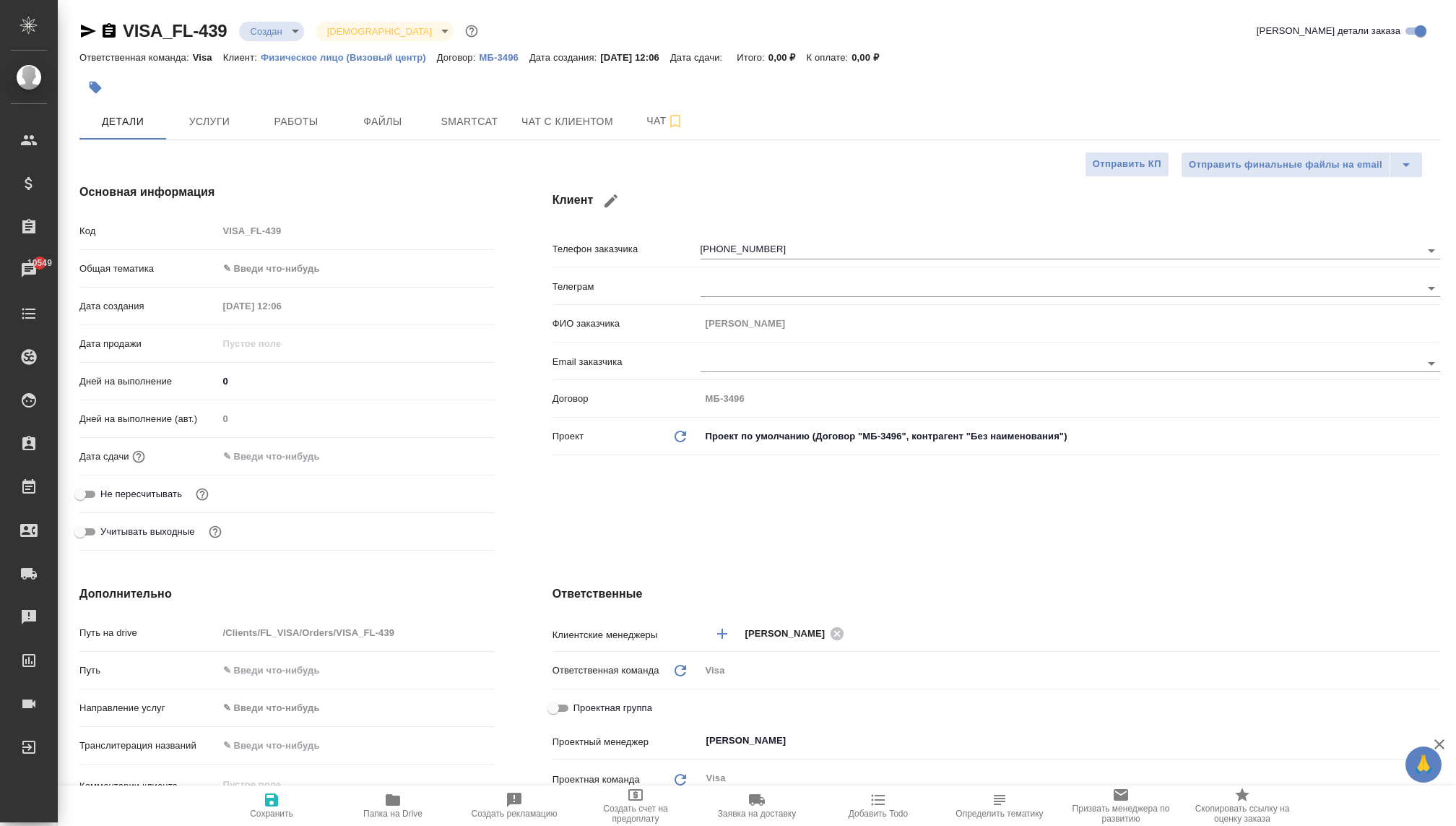
type textarea "x"
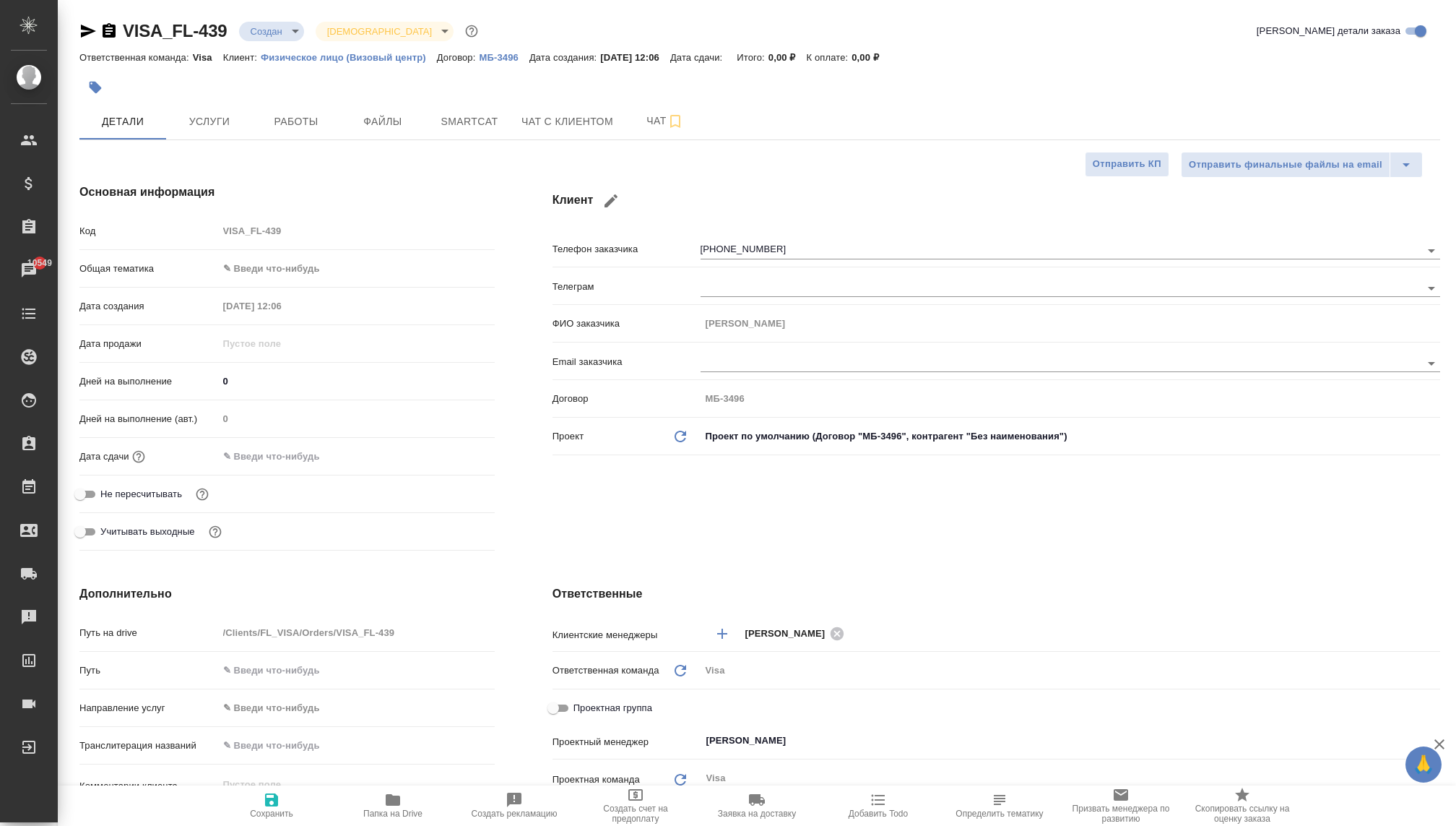
type textarea "x"
click at [252, 30] on body "🙏 .cls-1 fill:#fff; AWATERA Kovaleva Ekaterina Клиенты Спецификации Заказы 1054…" at bounding box center [728, 413] width 1456 height 826
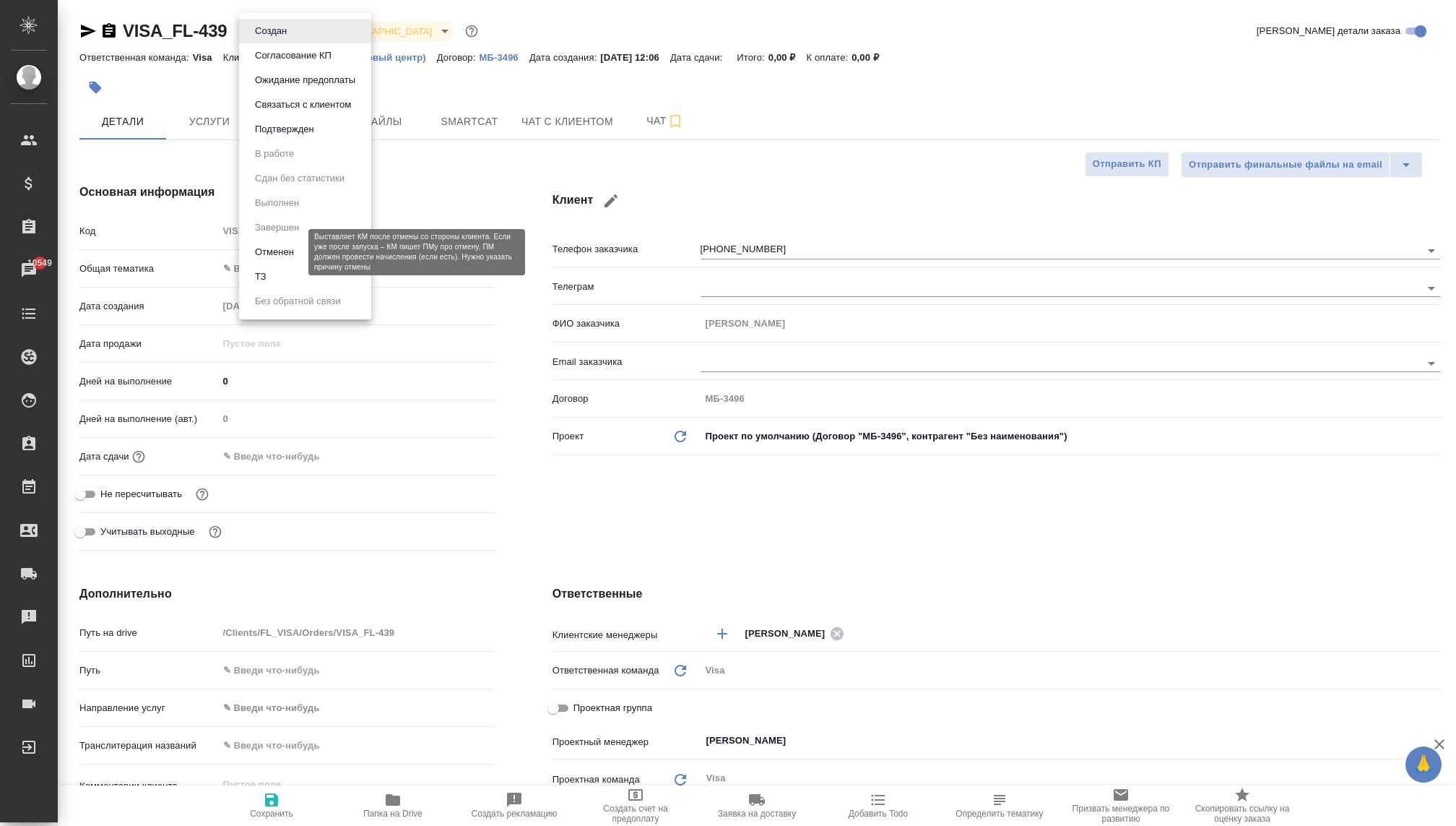
click at [265, 256] on button "Отменен" at bounding box center [275, 253] width 48 height 16
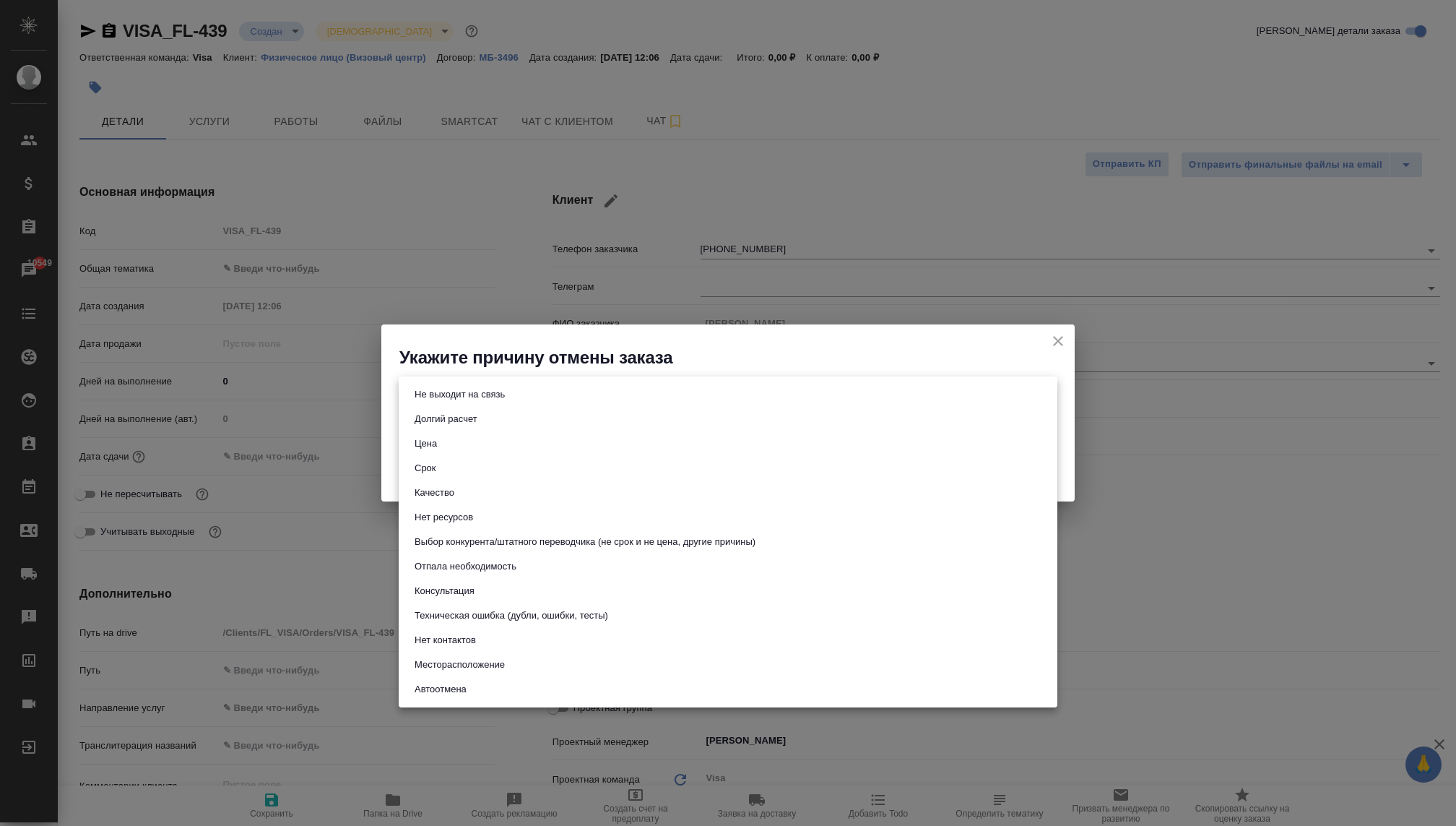
click at [554, 397] on body "🙏 .cls-1 fill:#fff; AWATERA Kovaleva Ekaterina Клиенты Спецификации Заказы 1054…" at bounding box center [728, 413] width 1456 height 826
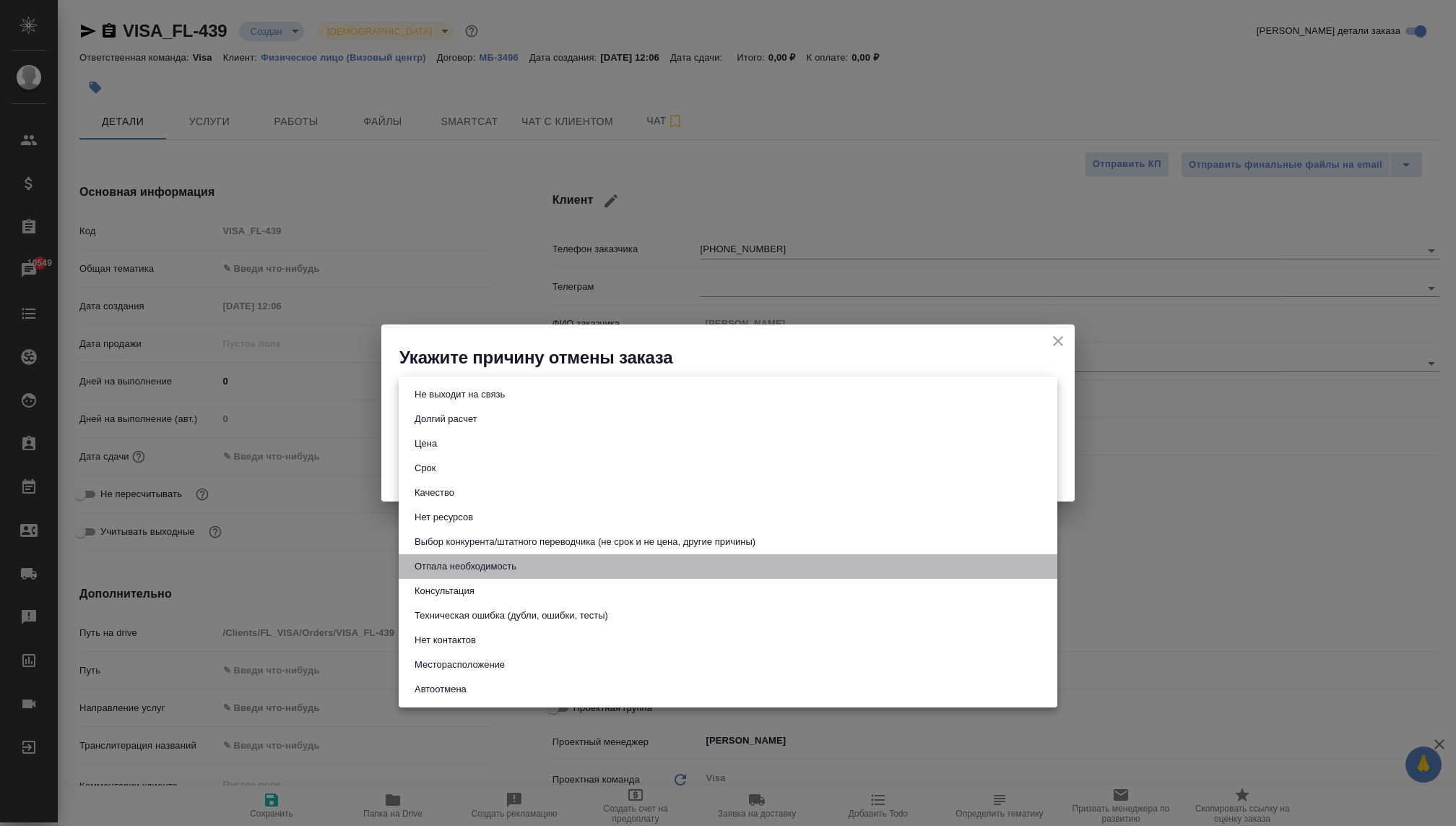
click at [455, 566] on button "Отпала необходимость" at bounding box center [465, 566] width 110 height 16
type input "noNeed"
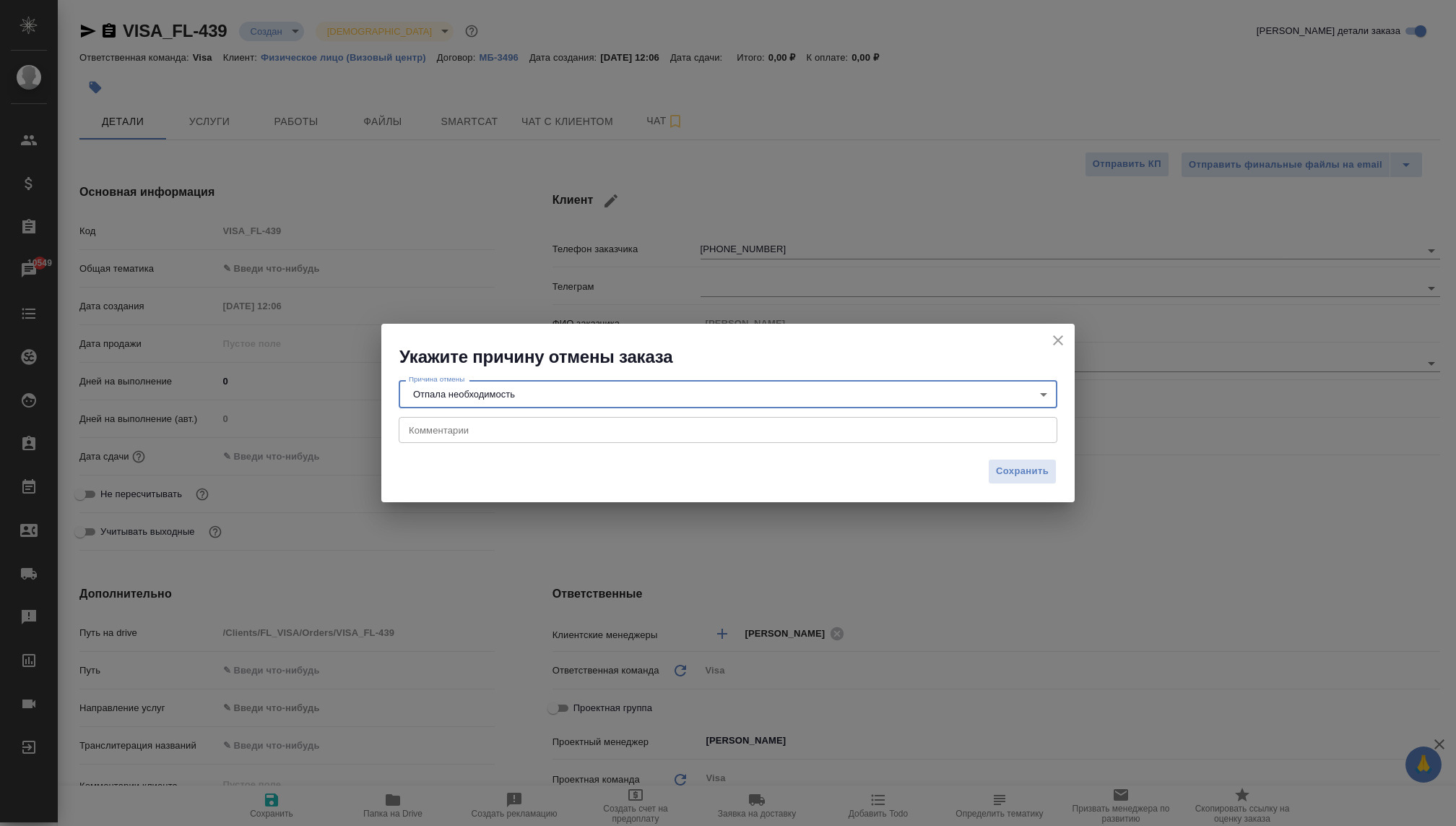
click at [428, 428] on textarea at bounding box center [728, 429] width 638 height 11
type textarea "отказники."
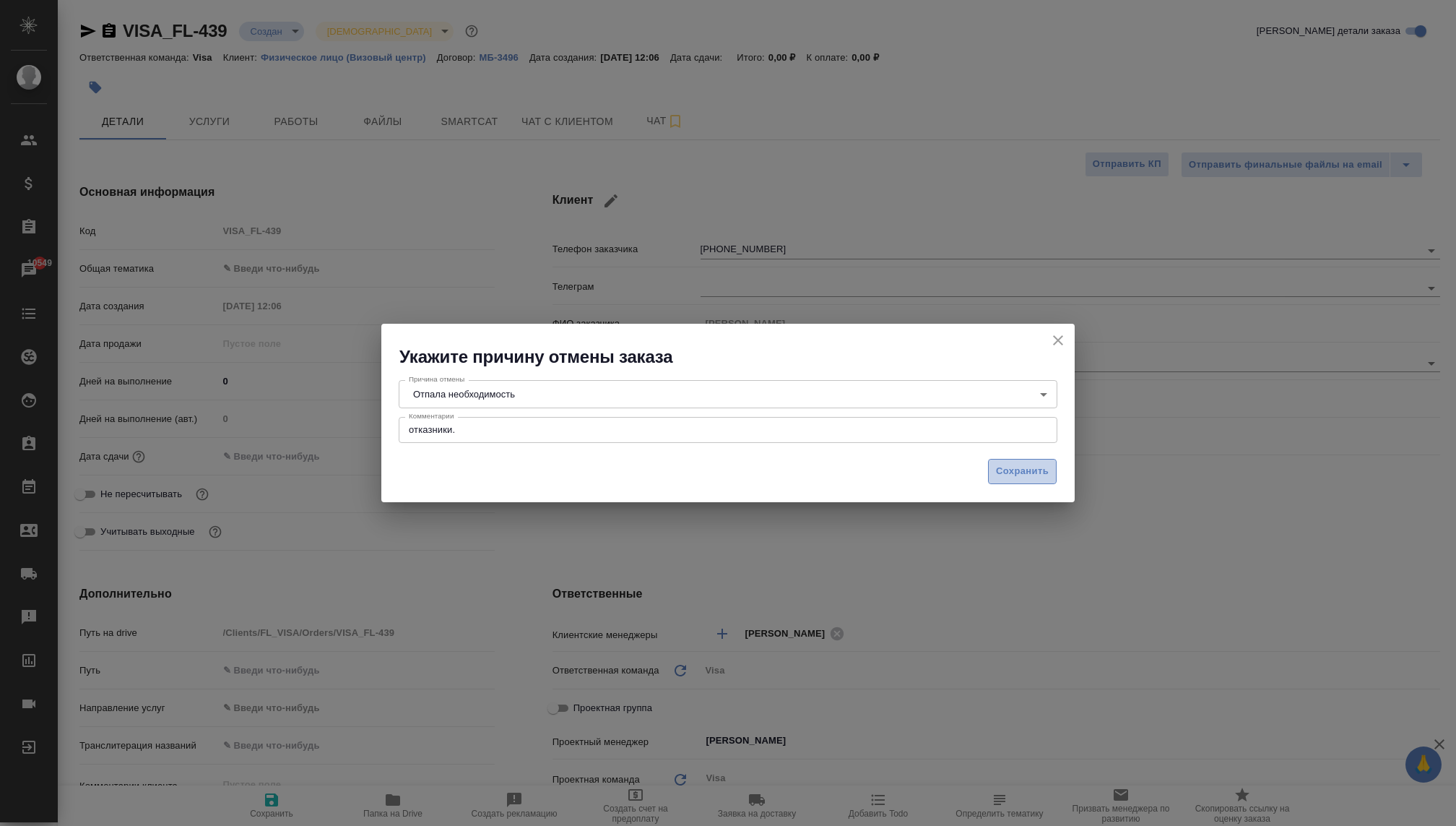
click at [1014, 474] on span "Сохранить" at bounding box center [1021, 471] width 52 height 17
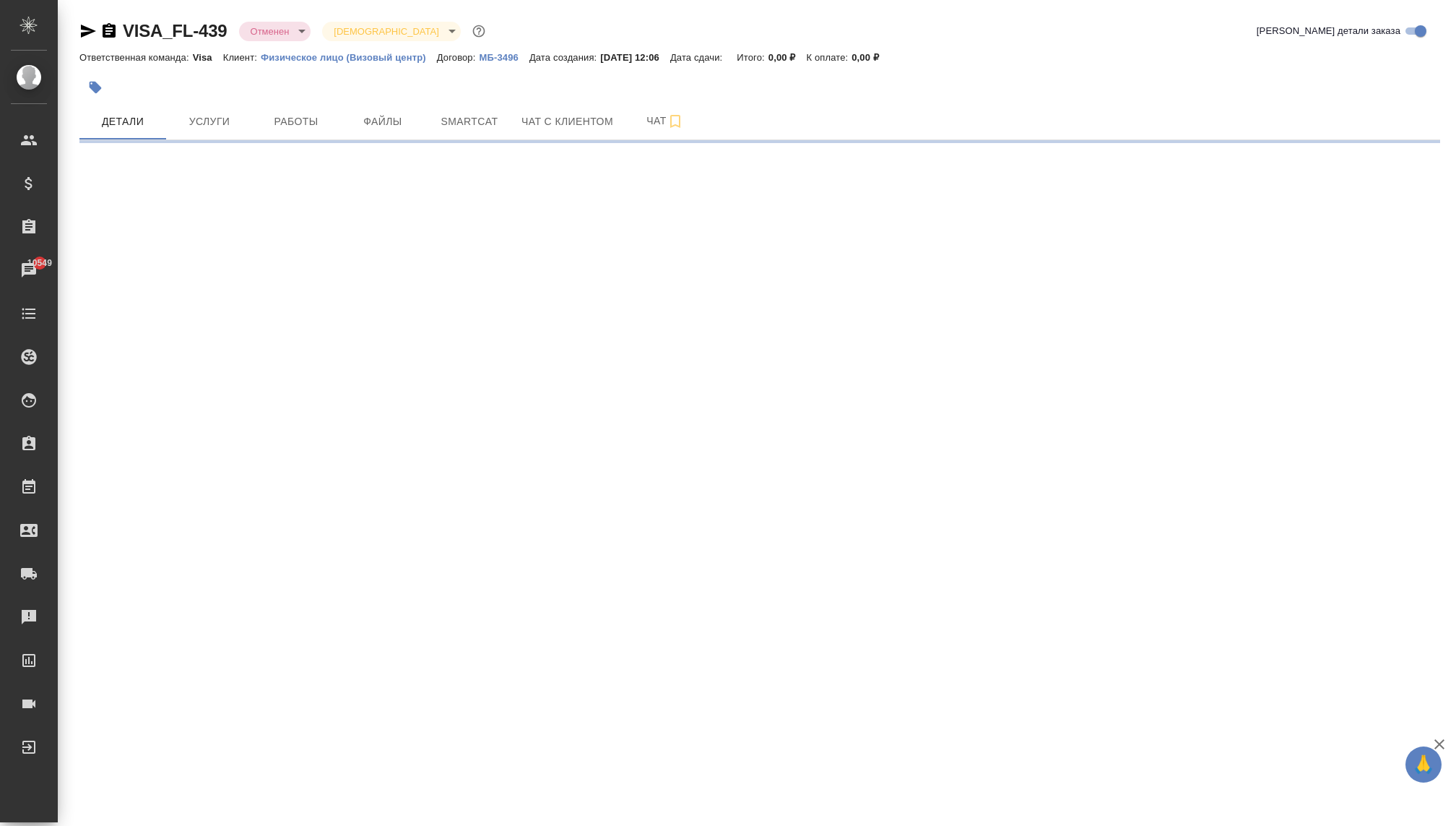
select select "RU"
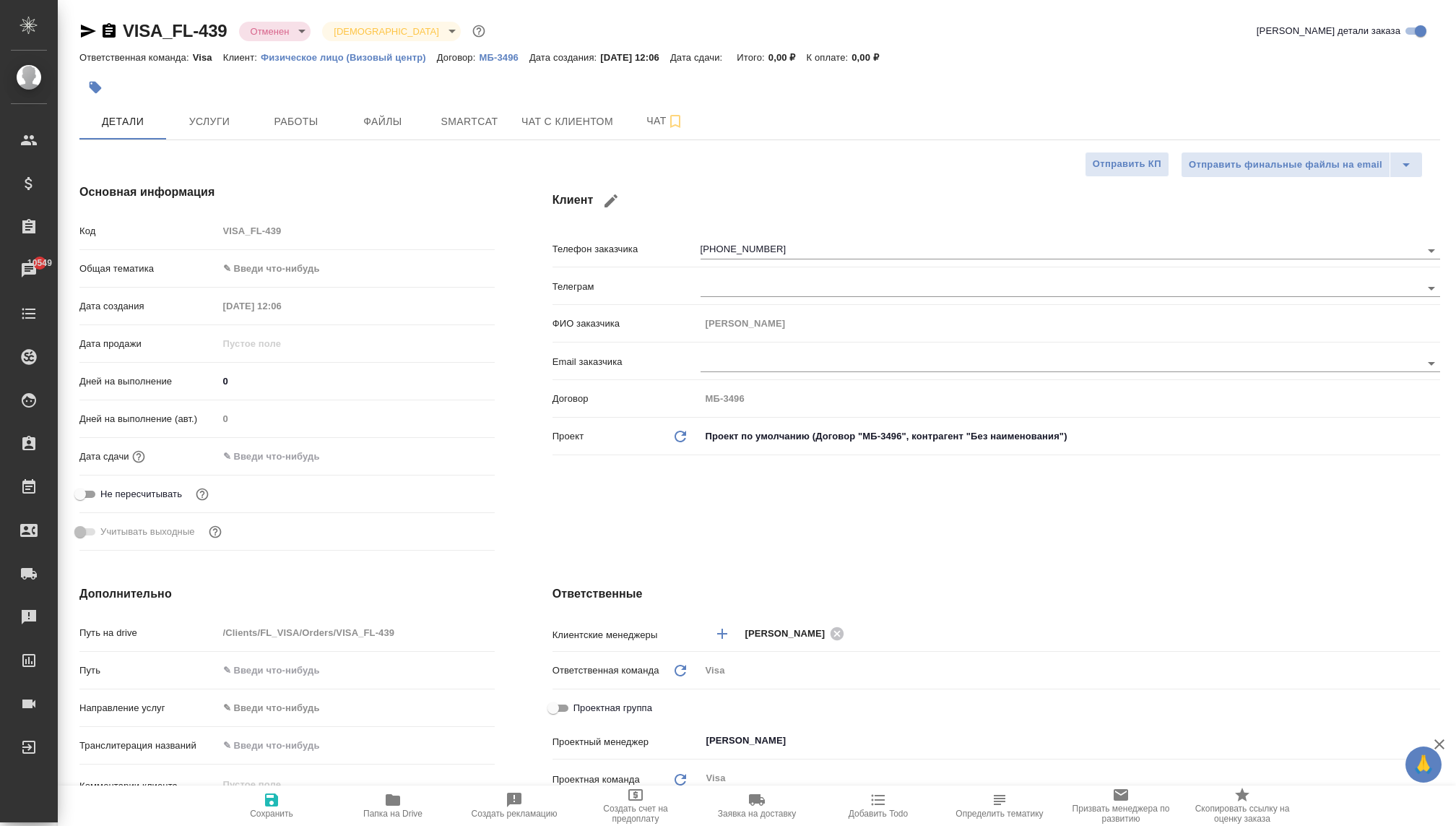
type textarea "x"
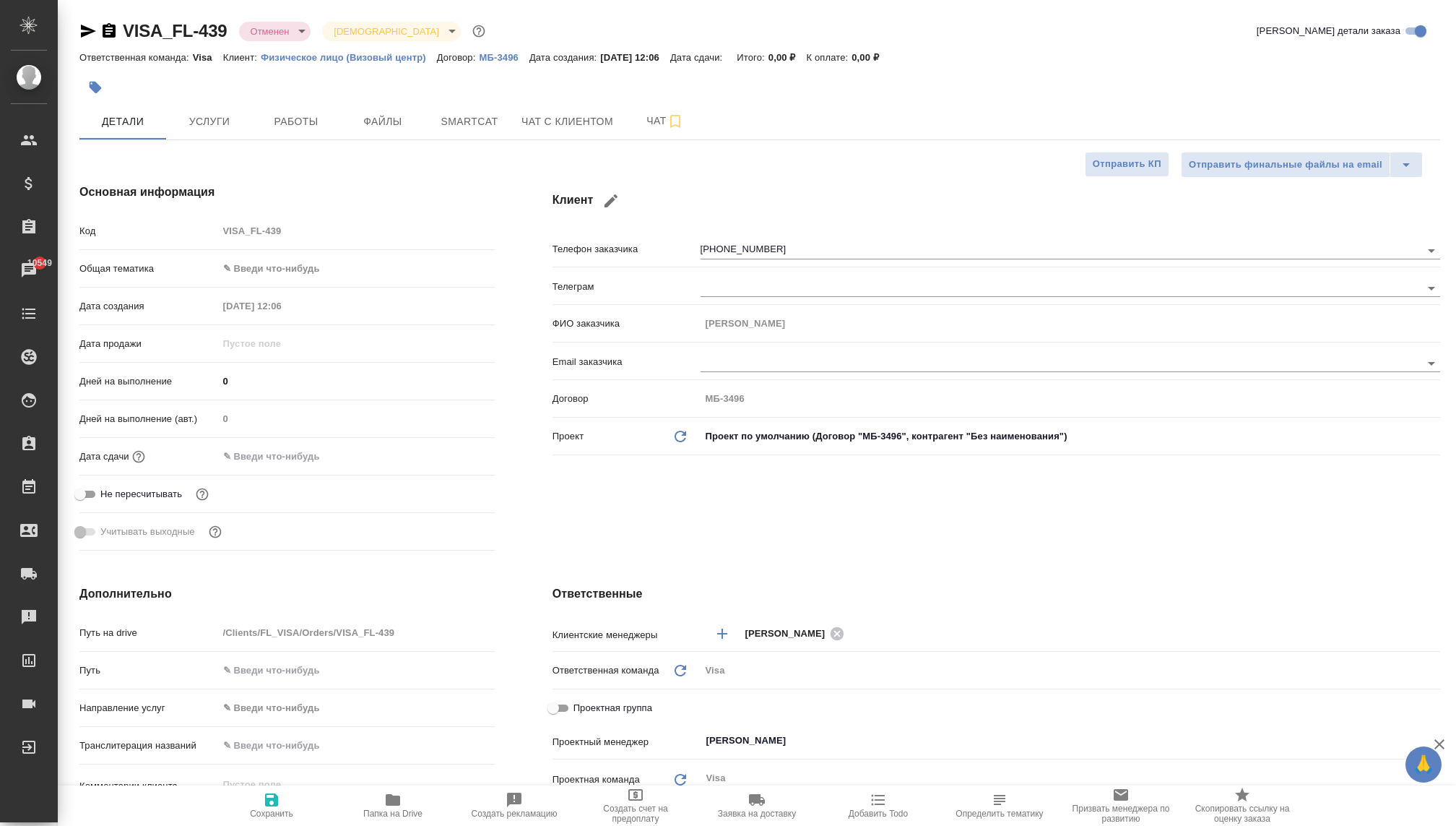
type textarea "x"
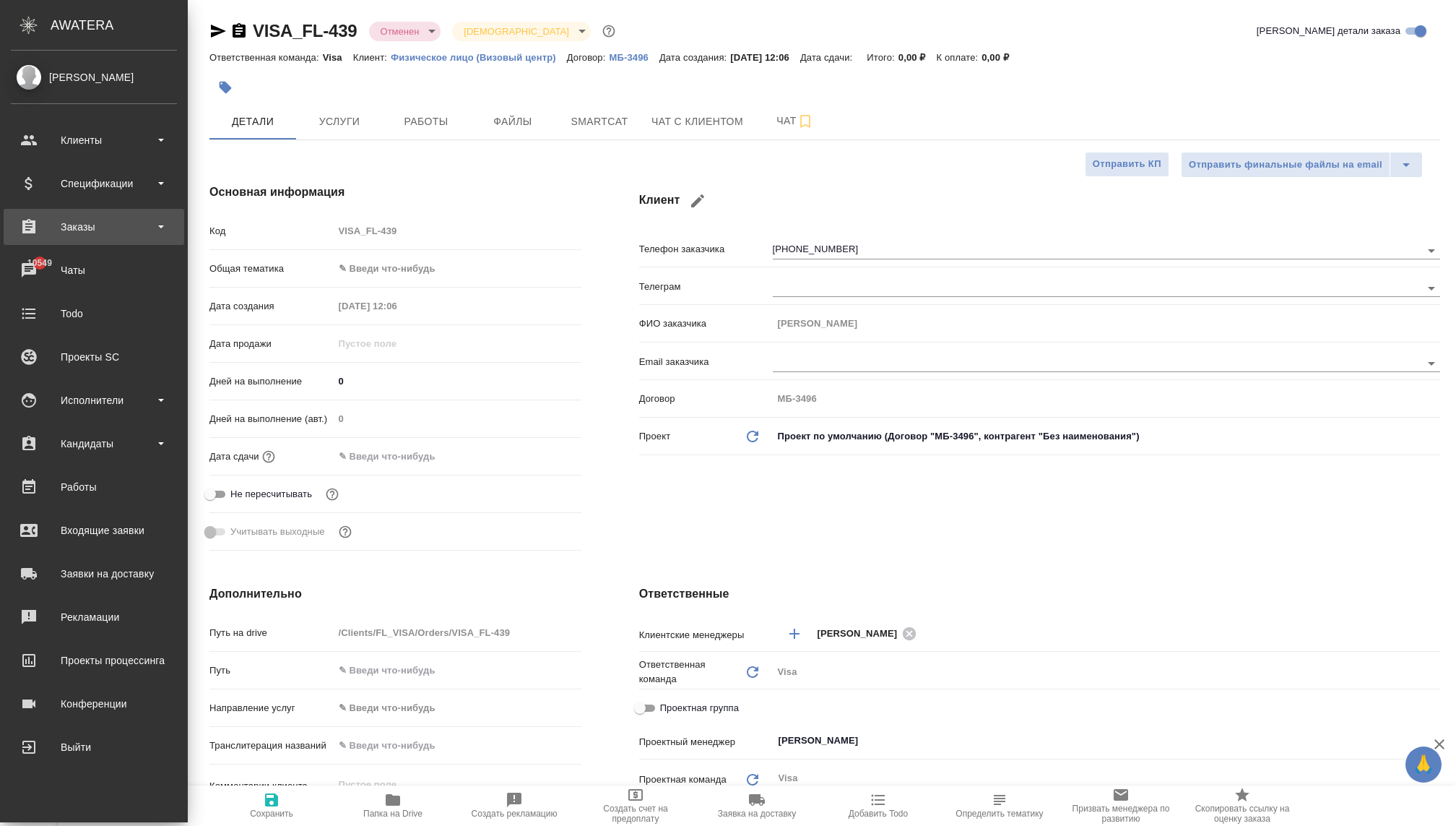
click at [87, 226] on div "Заказы" at bounding box center [93, 227] width 166 height 21
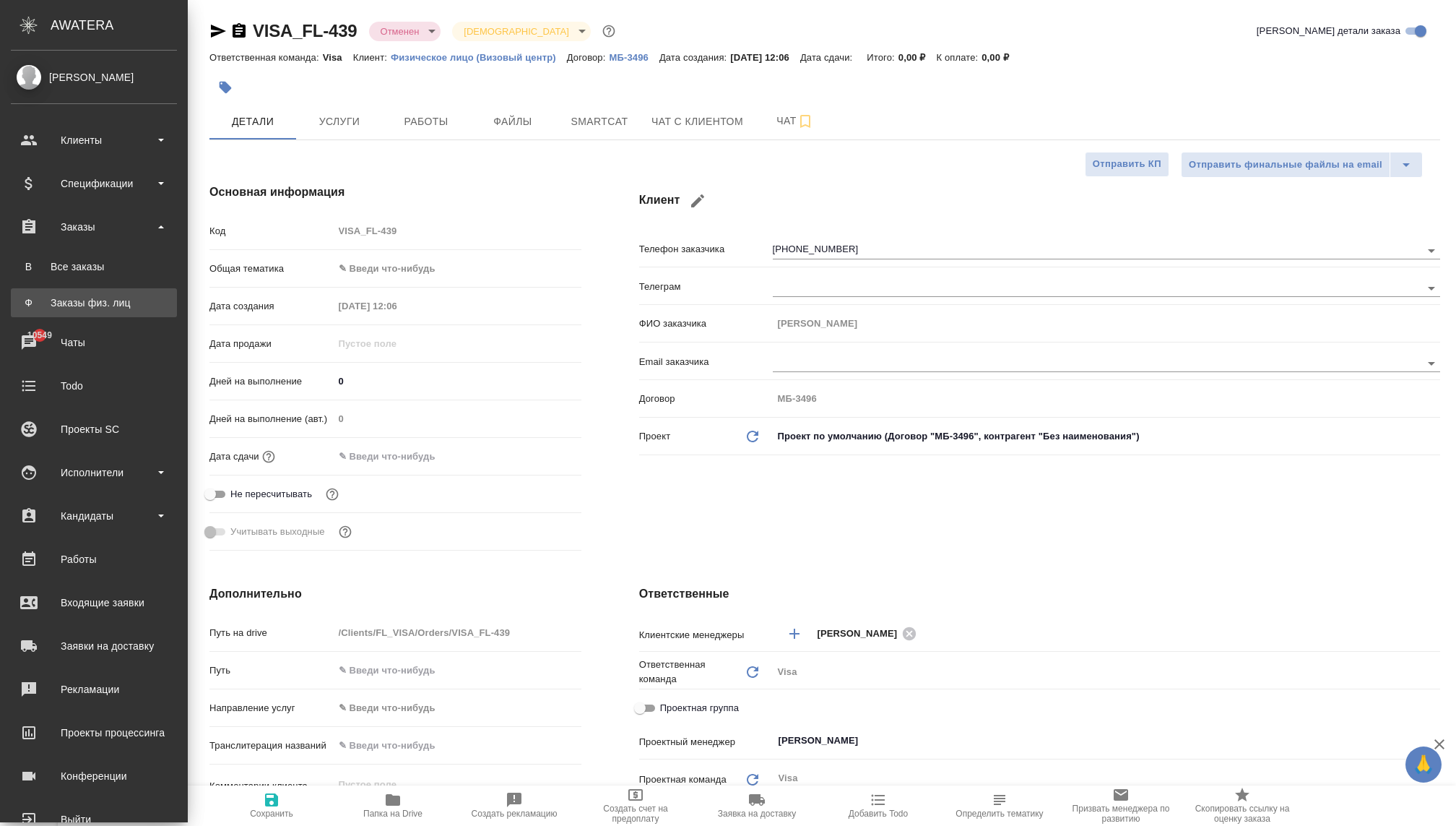
type textarea "x"
click at [83, 302] on div "Заказы физ. лиц" at bounding box center [93, 302] width 152 height 14
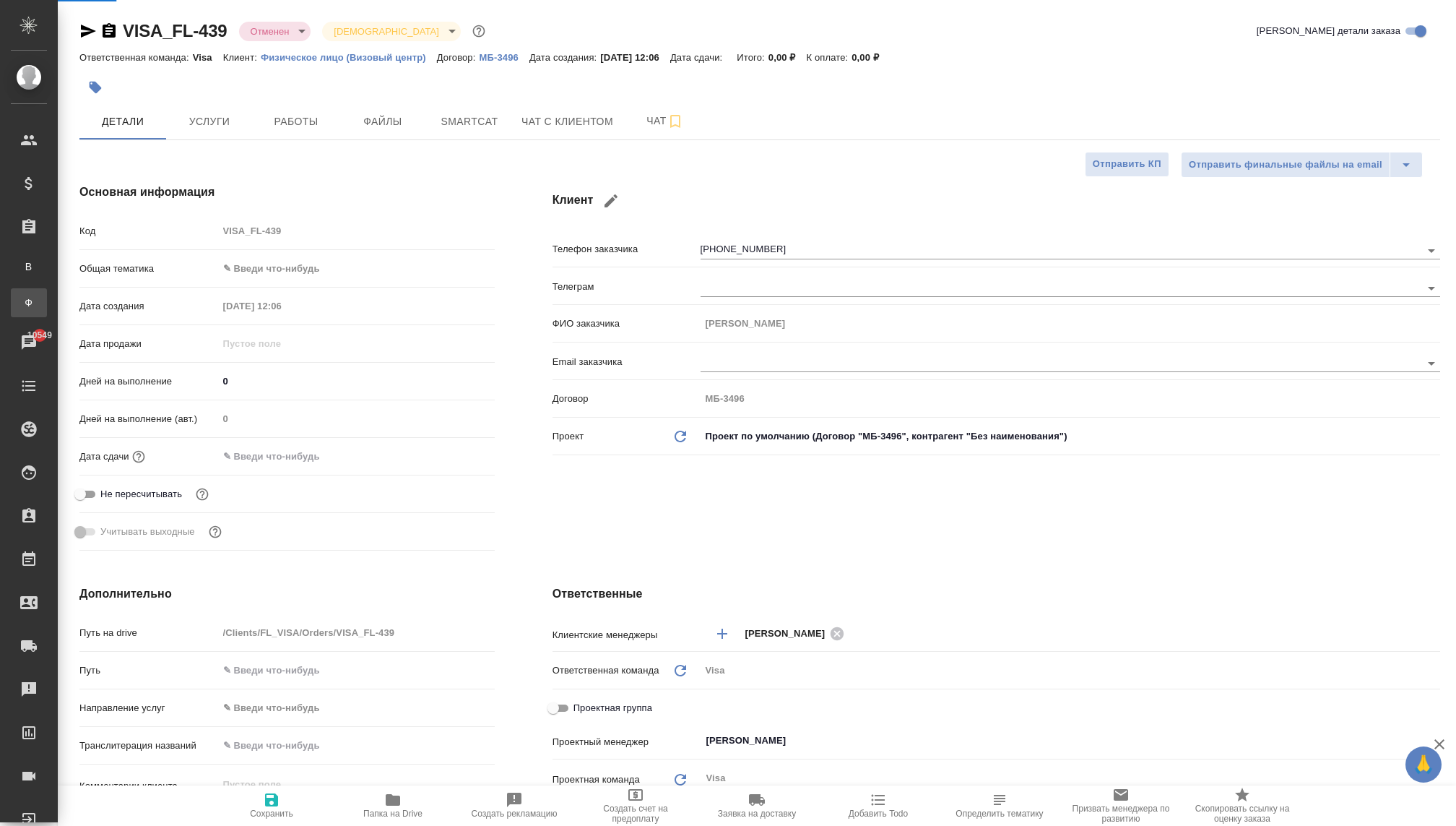
type textarea "x"
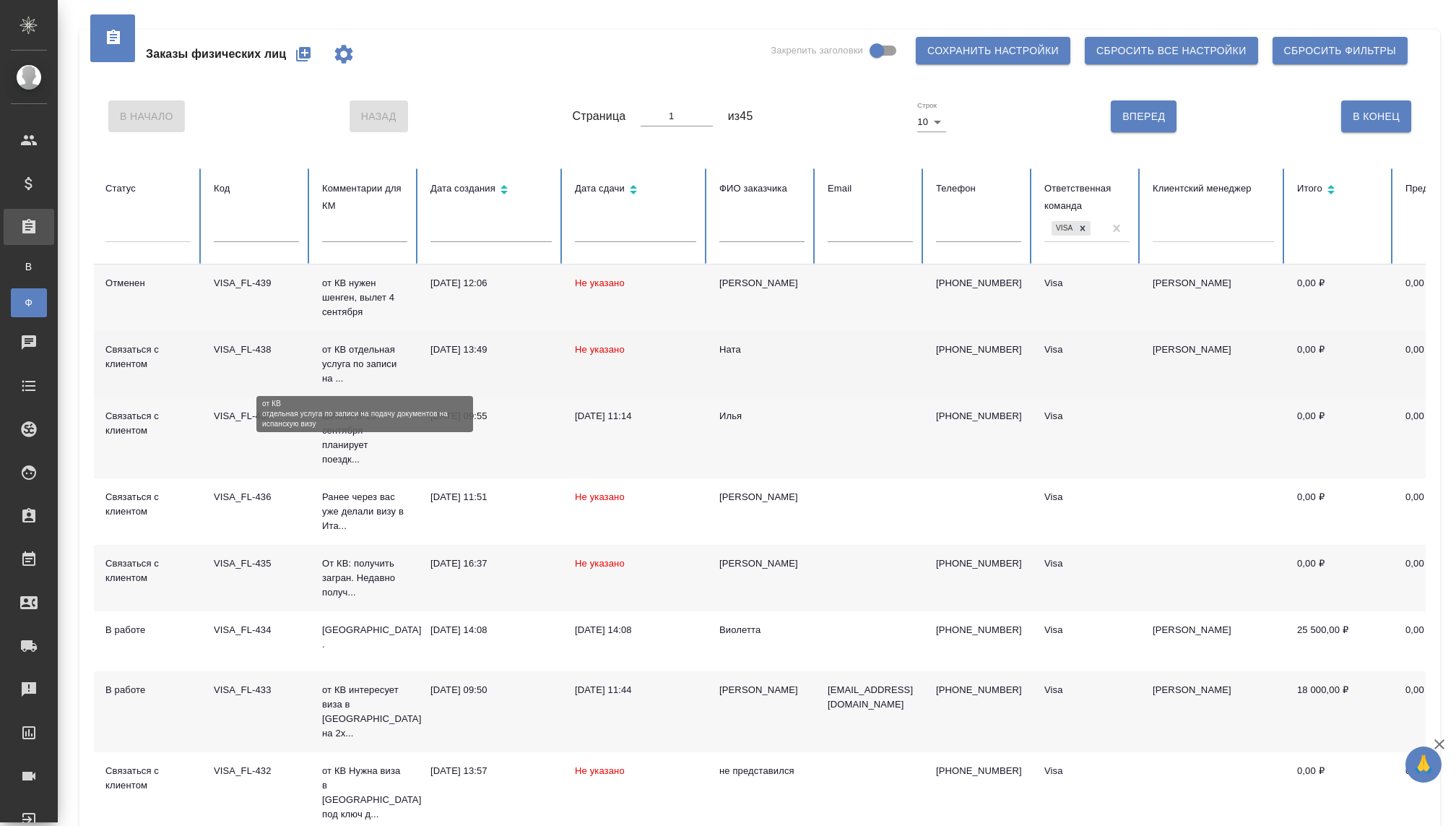
click at [356, 360] on p "от КВ отдельная услуга по записи на ..." at bounding box center [364, 364] width 85 height 44
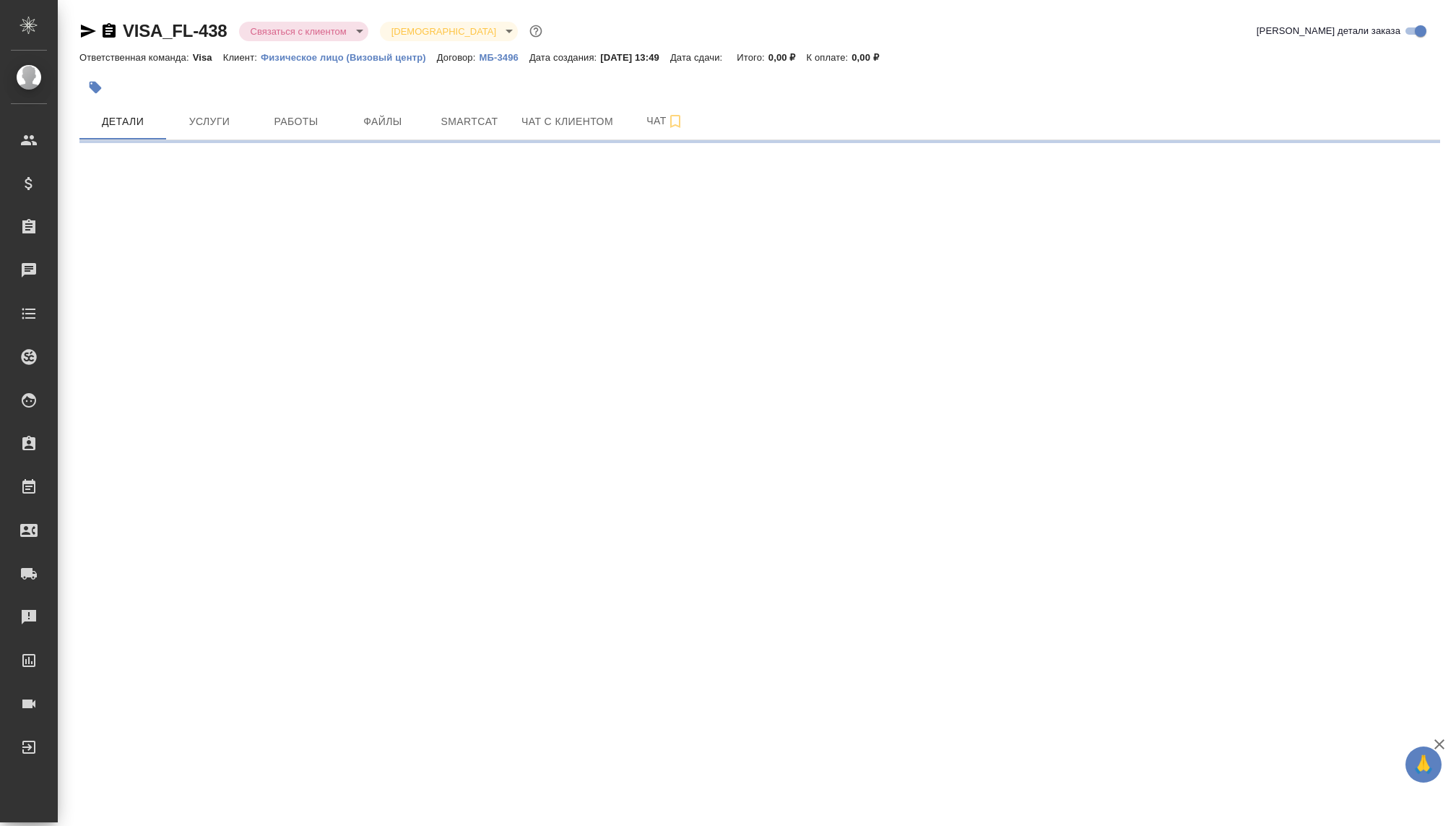
select select "RU"
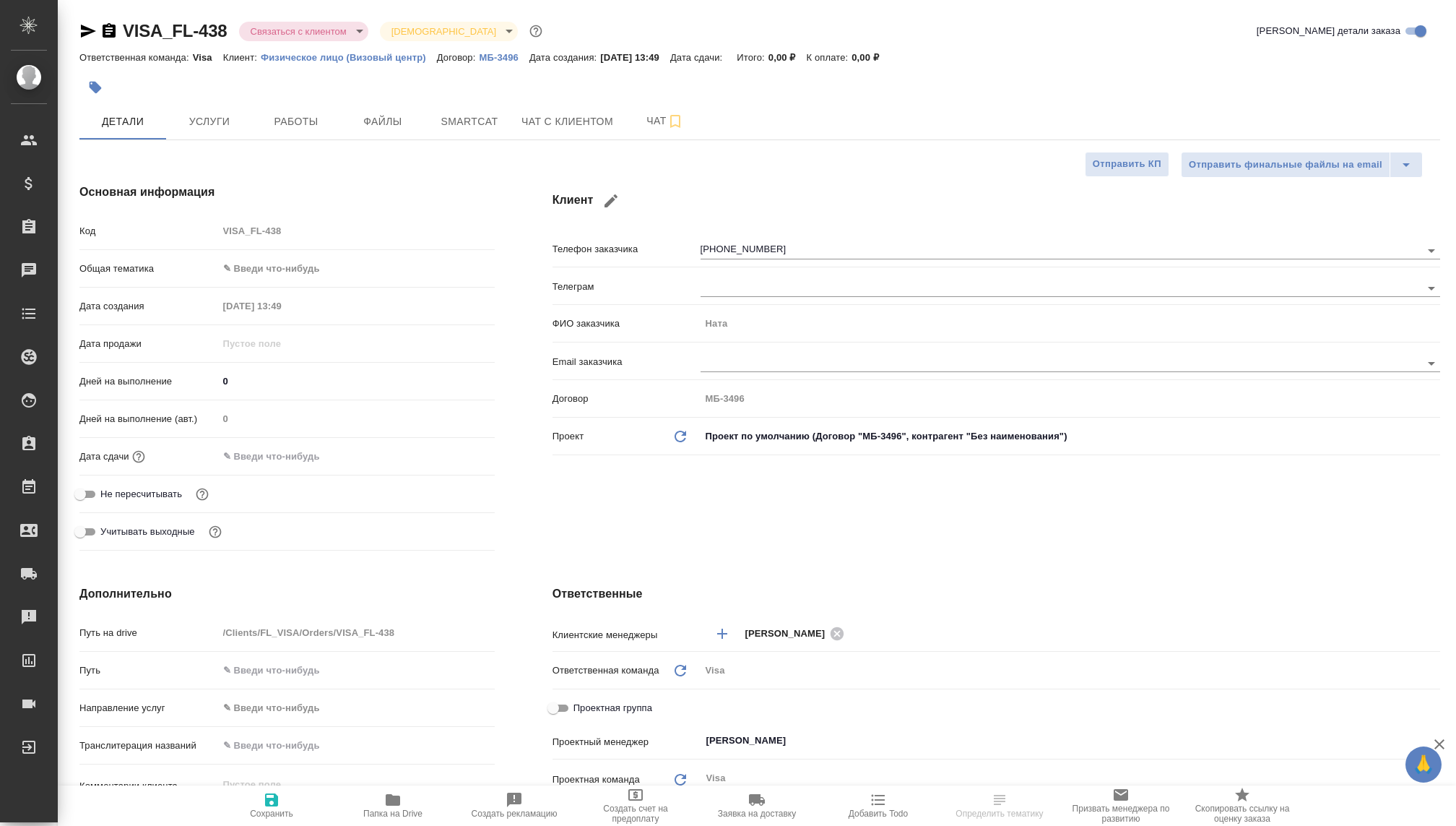
type textarea "x"
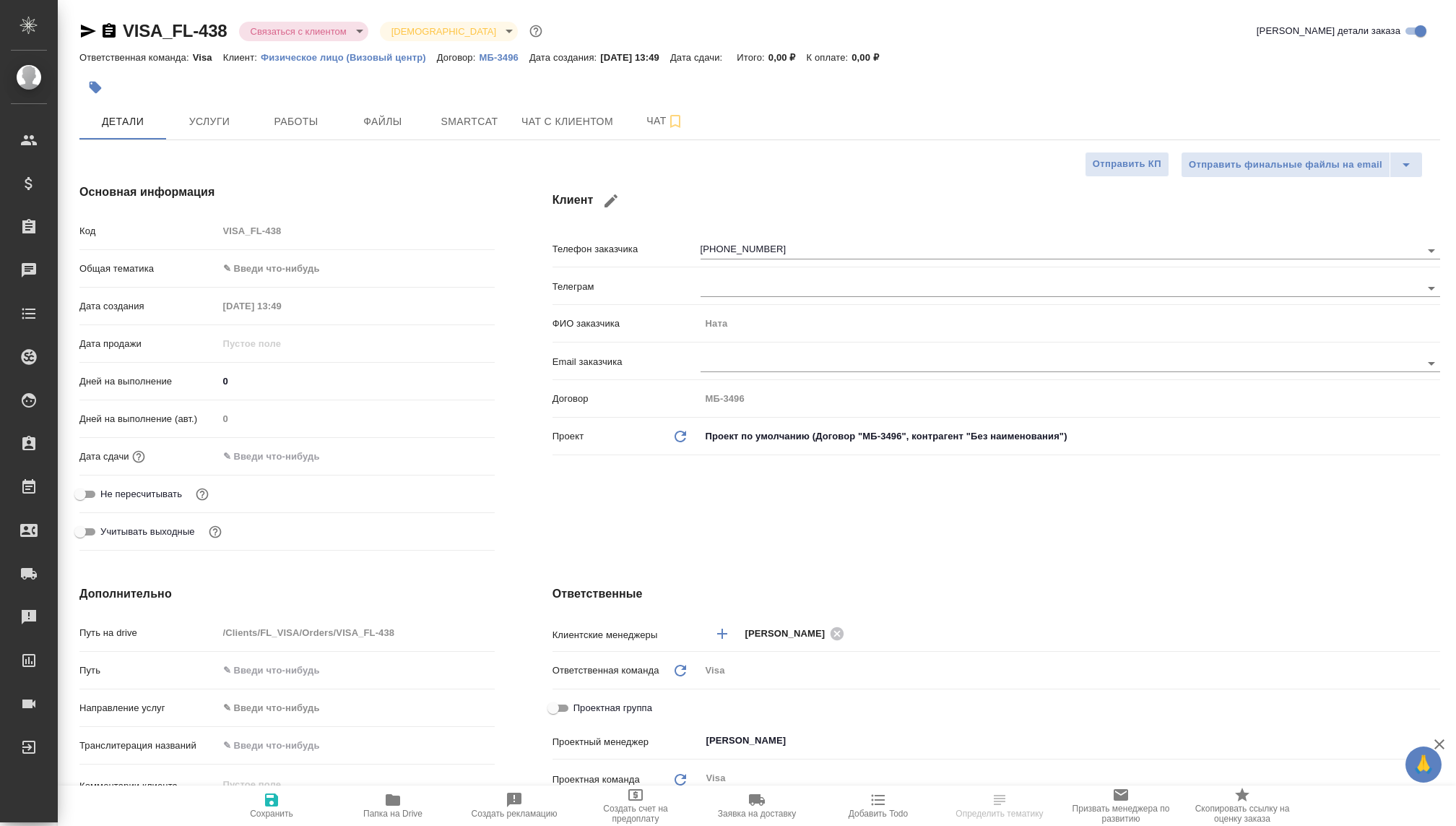
type textarea "x"
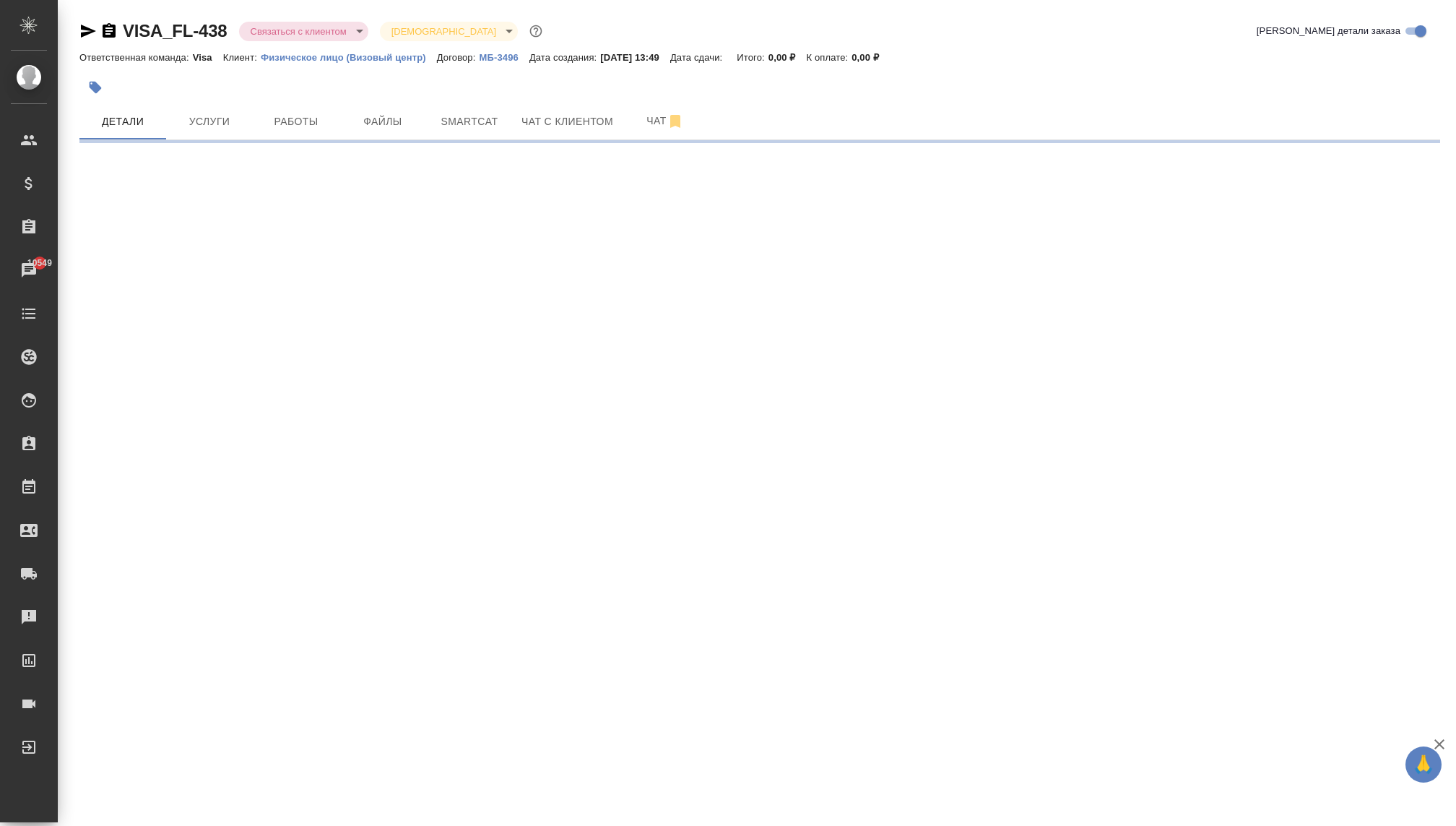
select select "RU"
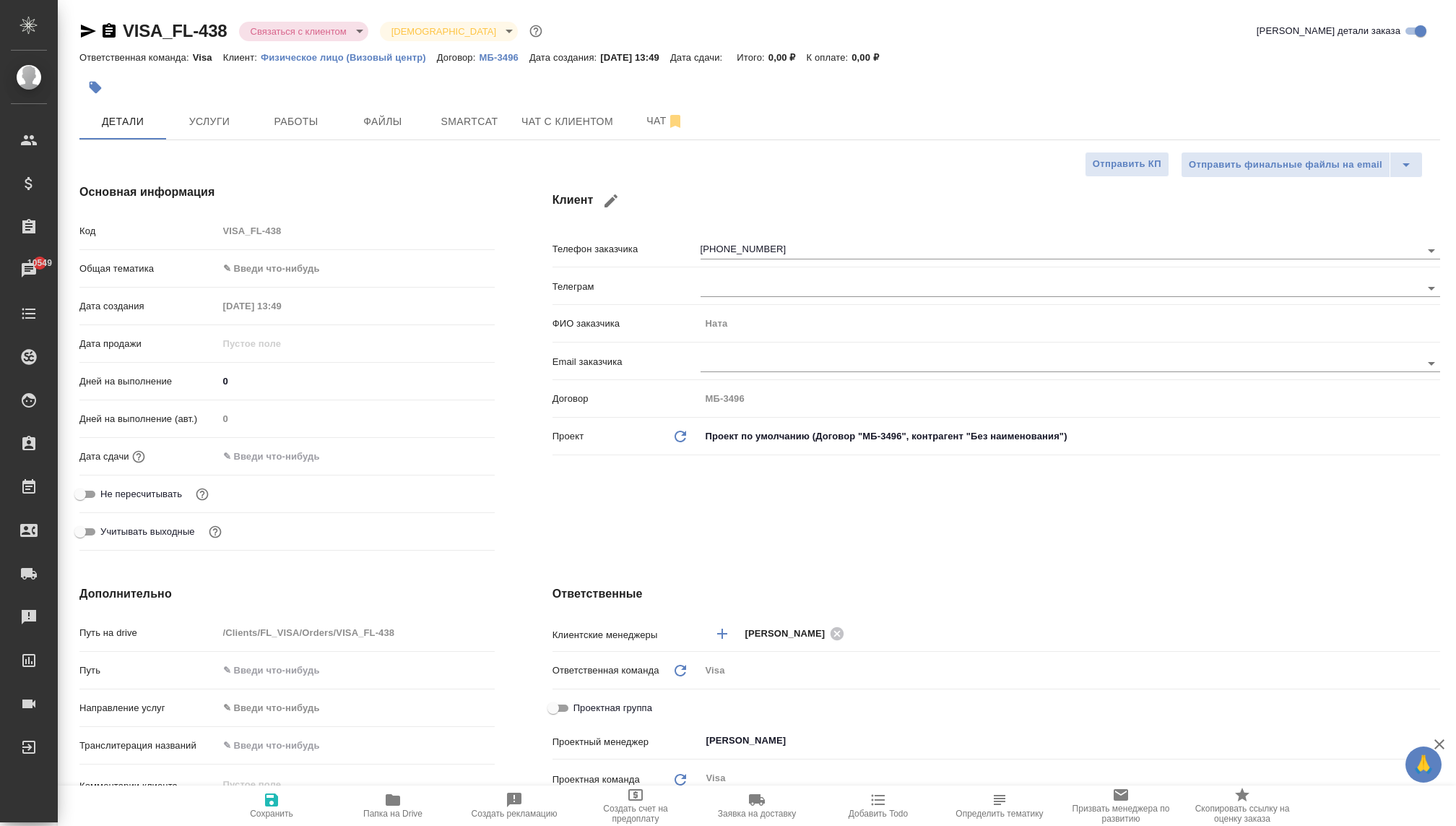
type textarea "x"
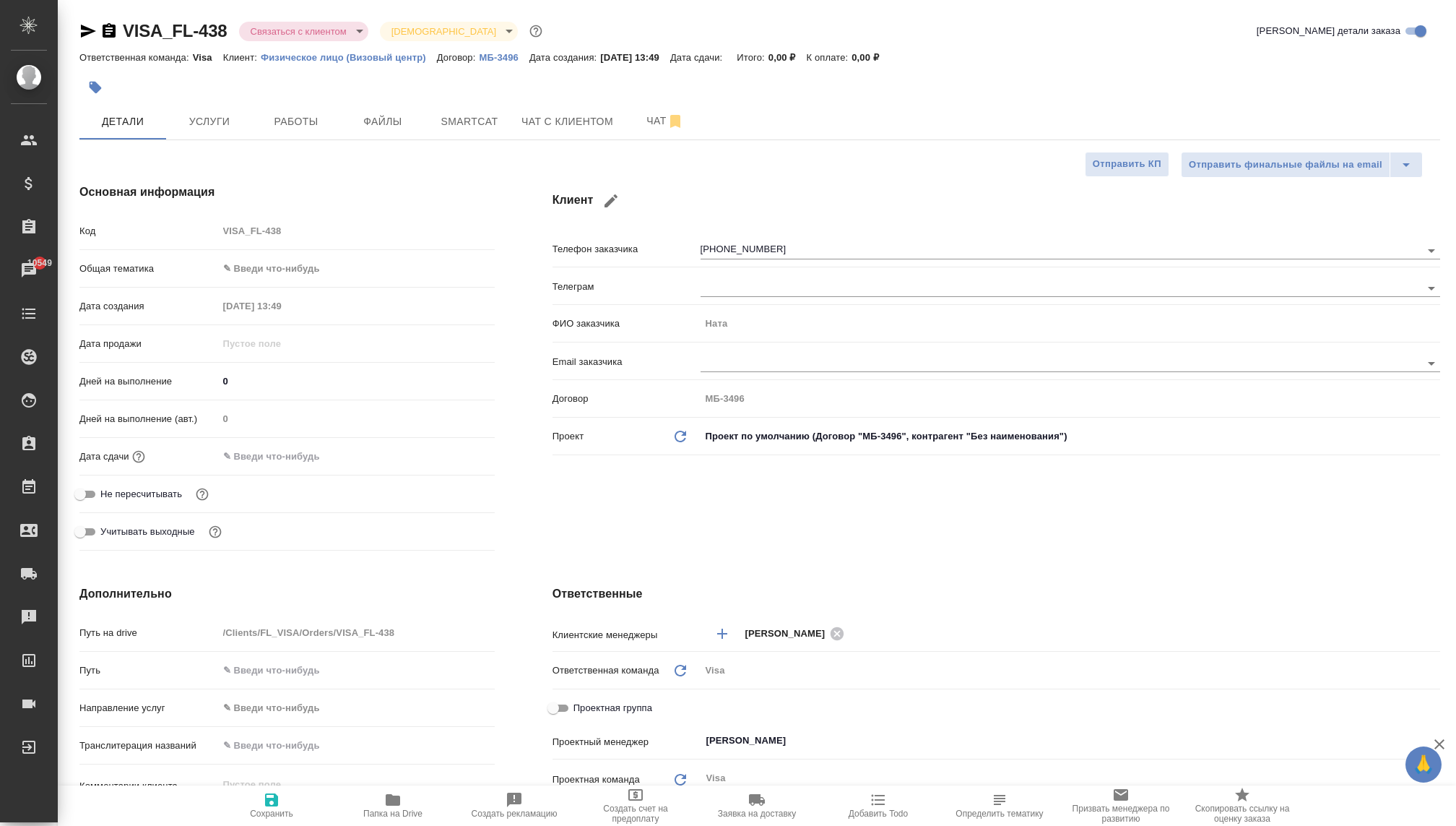
type textarea "x"
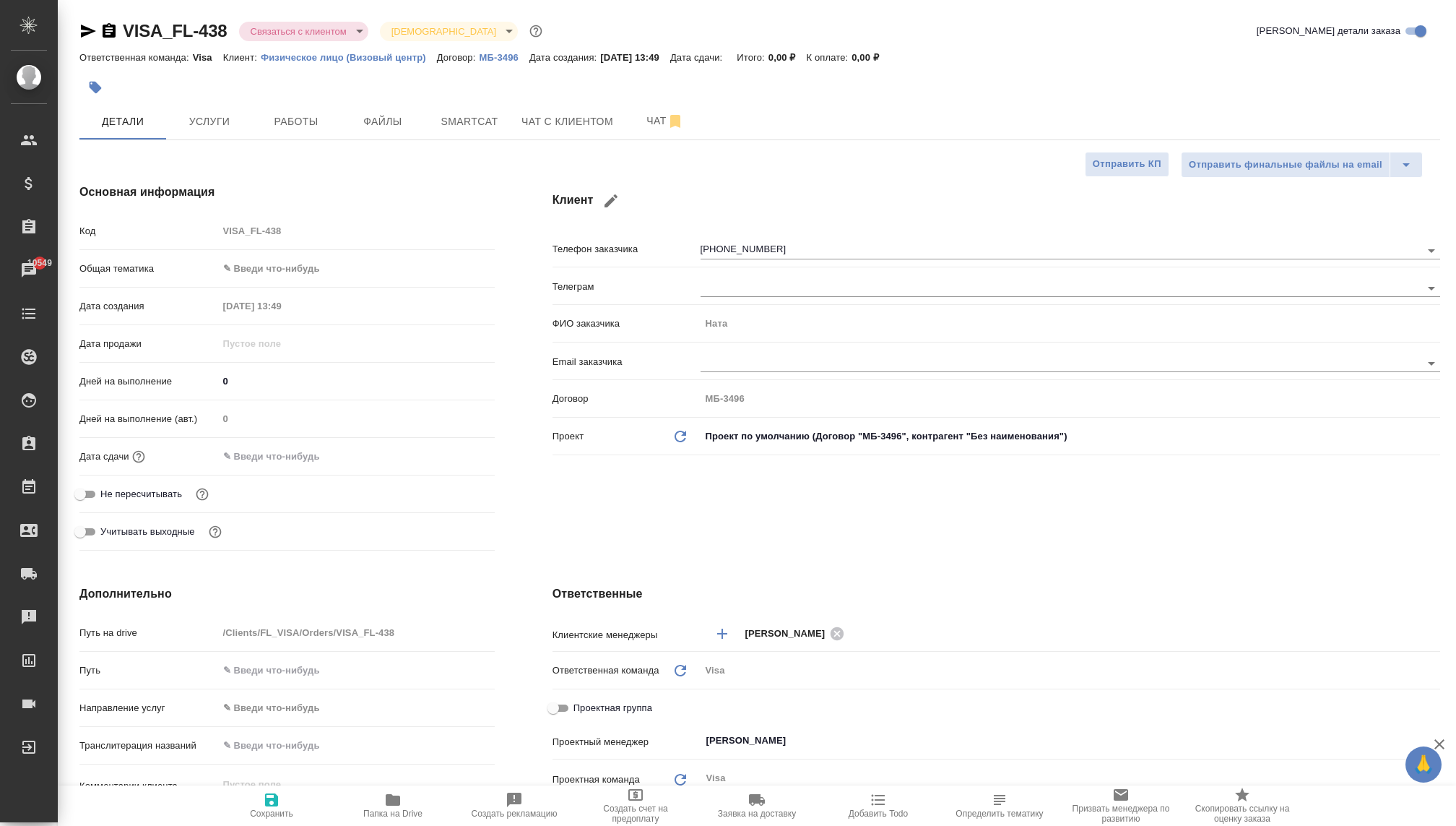
type textarea "x"
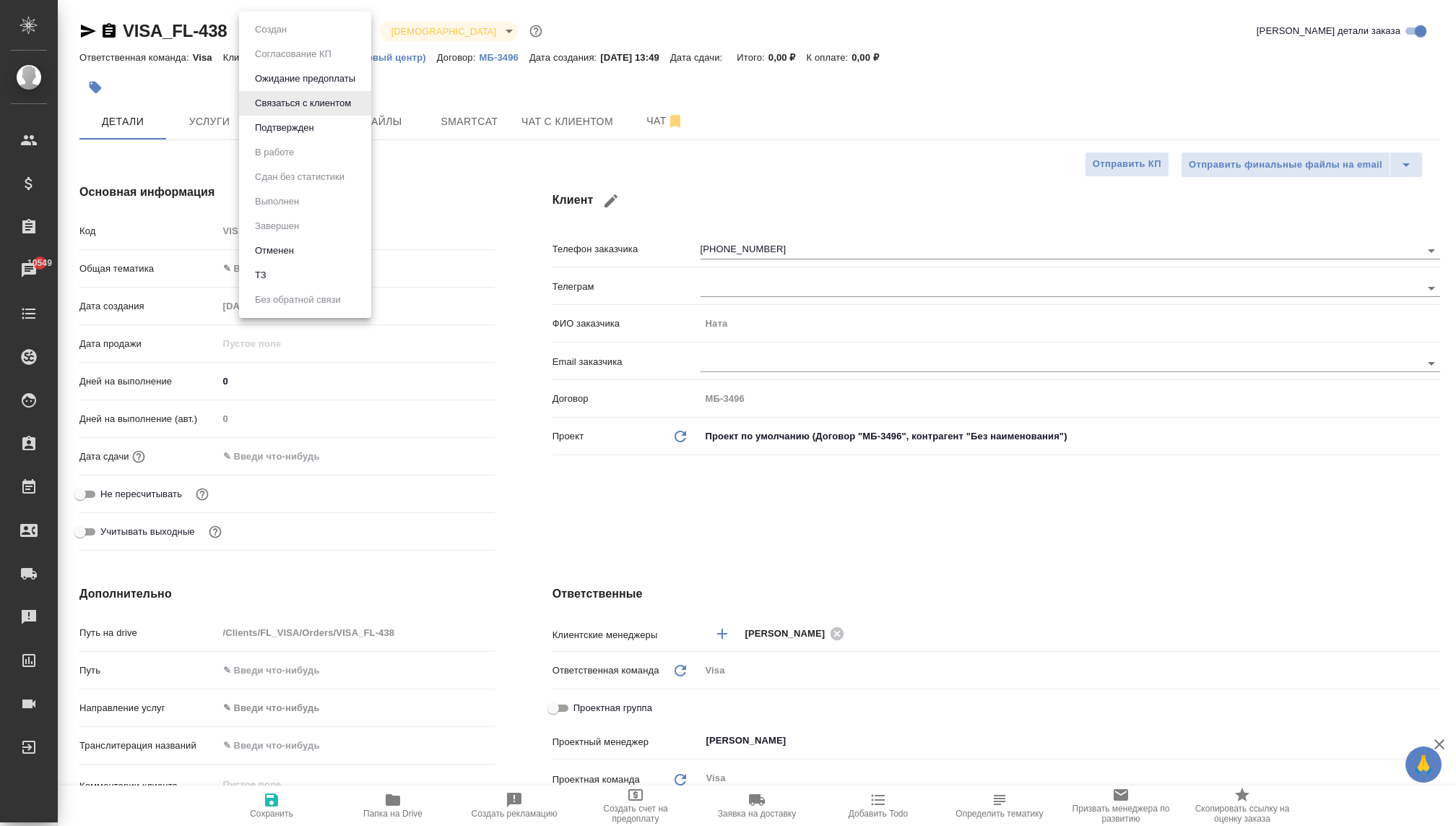
click at [322, 31] on body "🙏 .cls-1 fill:#fff; AWATERA Kovaleva Ekaterina Клиенты Спецификации Заказы 1054…" at bounding box center [728, 413] width 1456 height 826
click at [287, 258] on button "Отменен" at bounding box center [275, 251] width 48 height 16
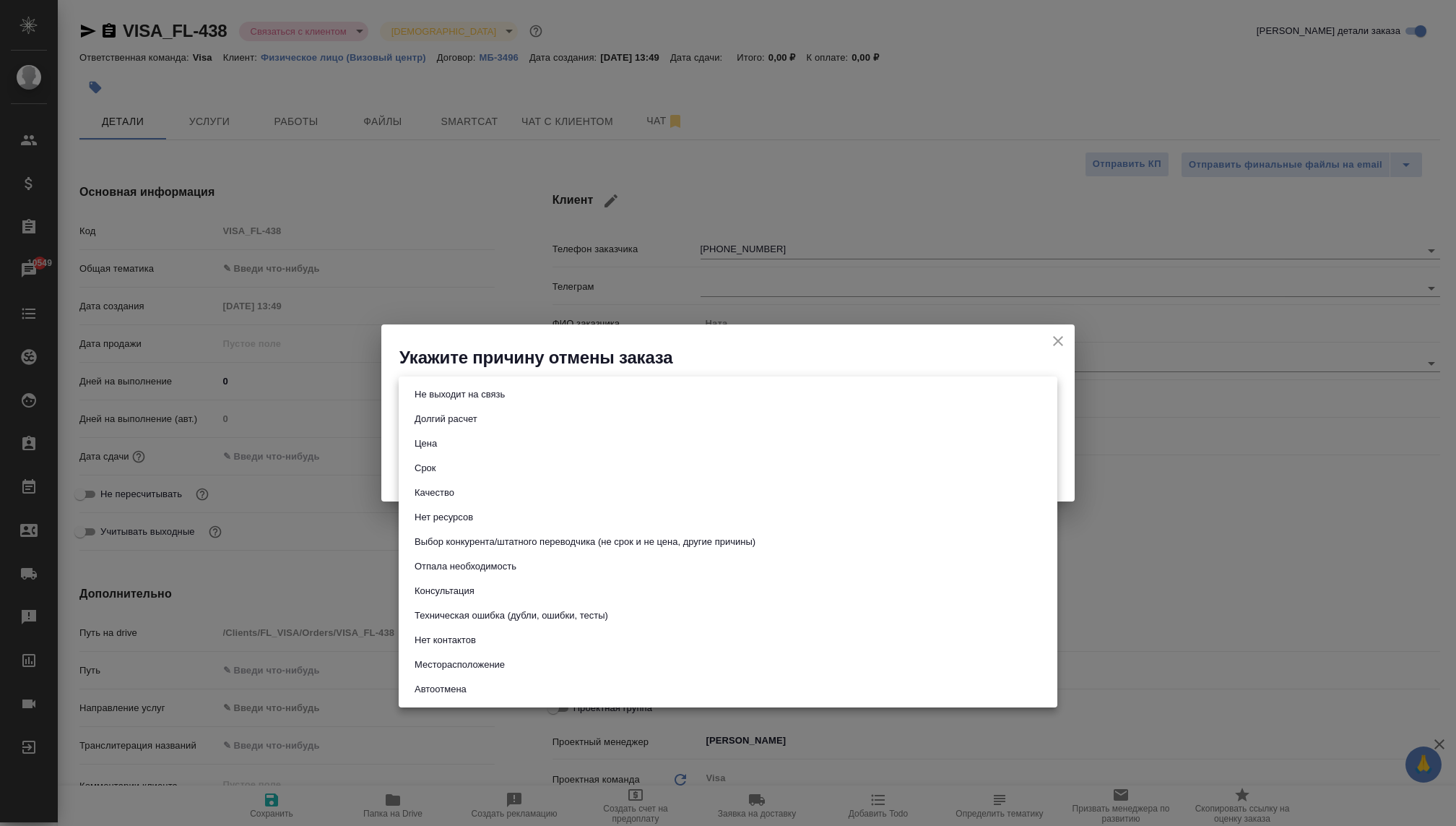
click at [796, 395] on body "🙏 .cls-1 fill:#fff; AWATERA Kovaleva Ekaterina Клиенты Спецификации Заказы 1054…" at bounding box center [728, 413] width 1456 height 826
click at [536, 575] on li "Отпала необходимость" at bounding box center [727, 566] width 659 height 25
type input "noNeed"
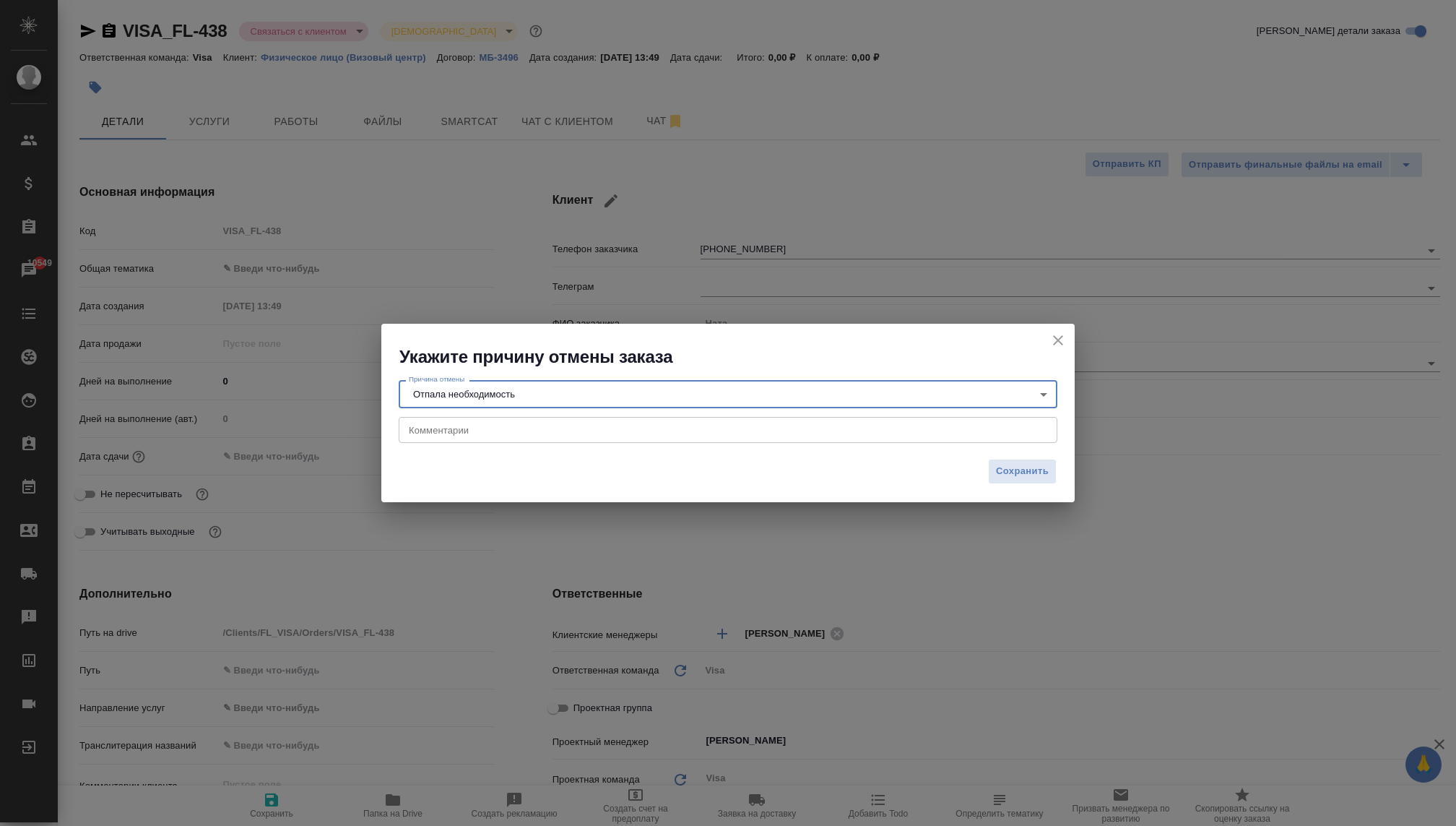
click at [514, 426] on textarea at bounding box center [728, 429] width 638 height 11
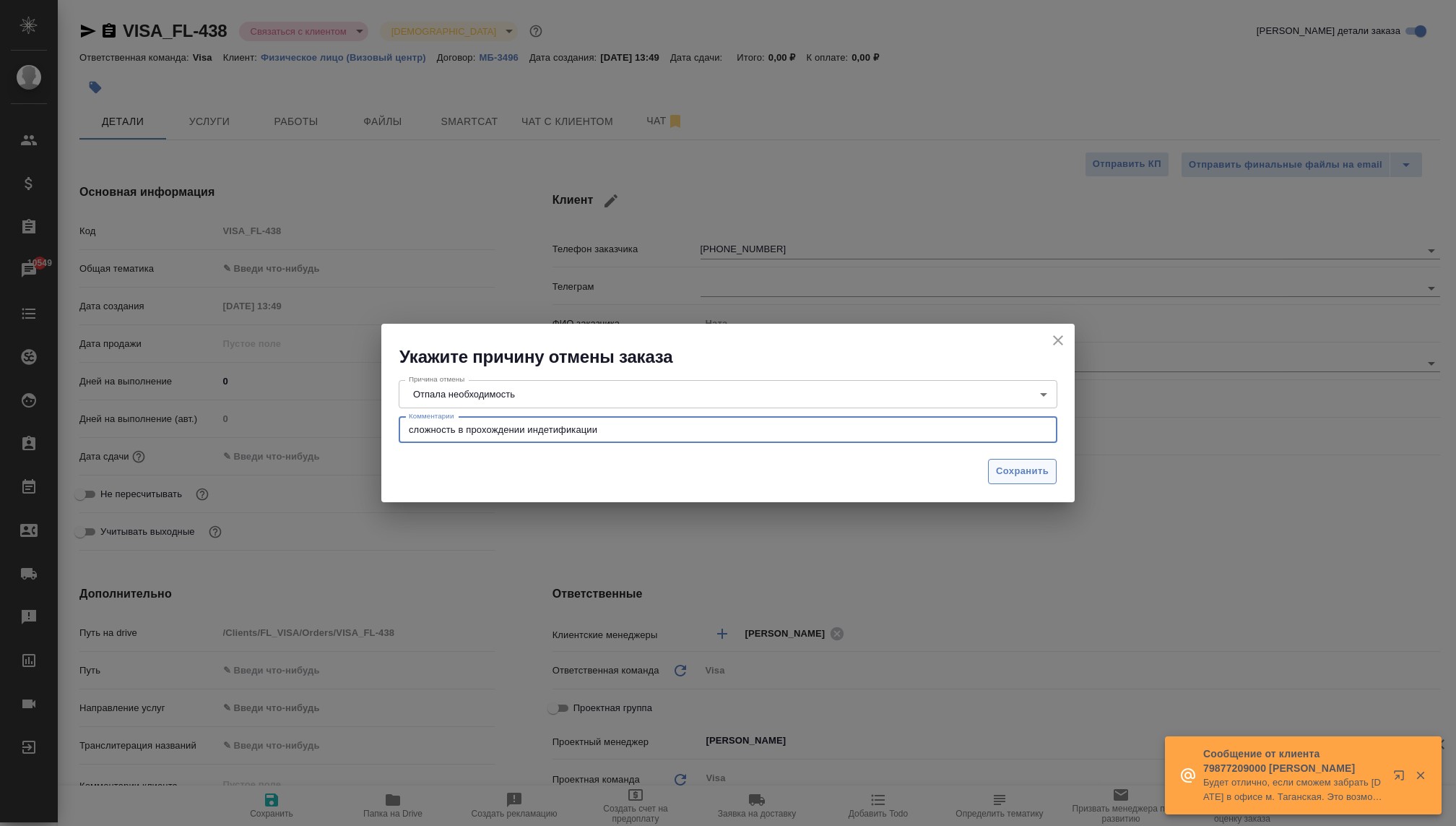
type textarea "сложность в прохождении индетификации"
click at [1012, 472] on span "Сохранить" at bounding box center [1021, 471] width 52 height 17
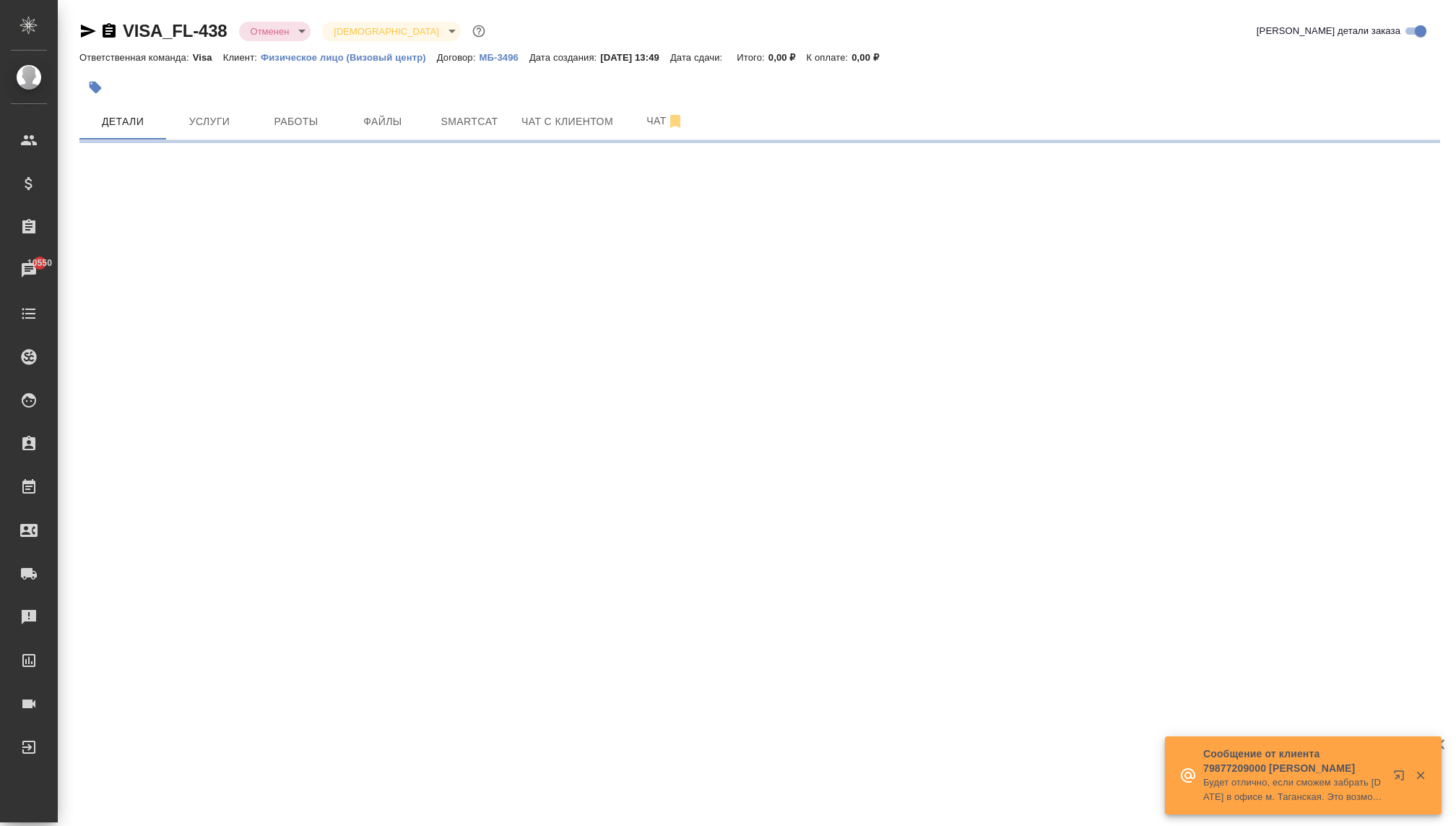
select select "RU"
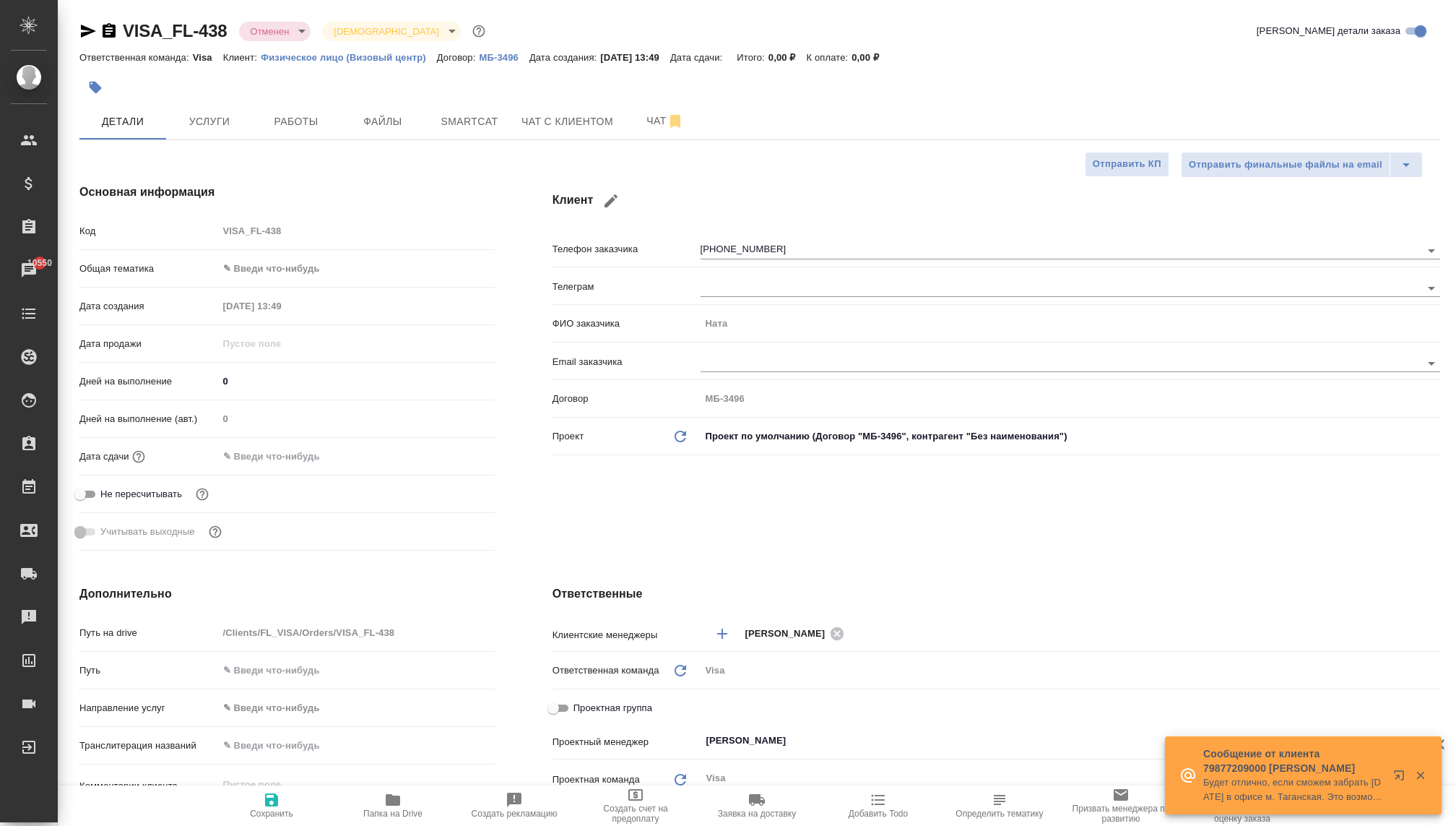
type textarea "x"
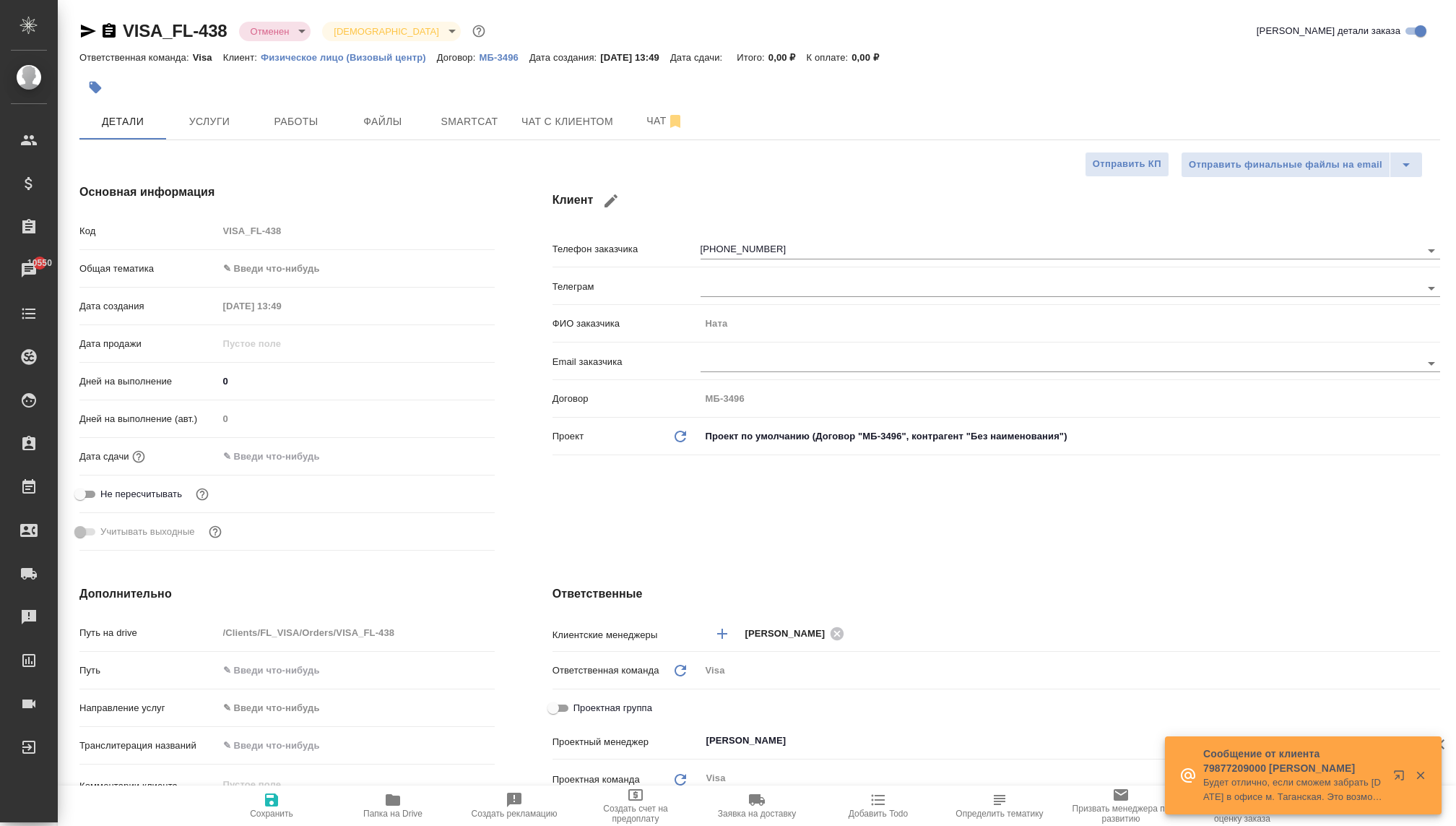
type textarea "x"
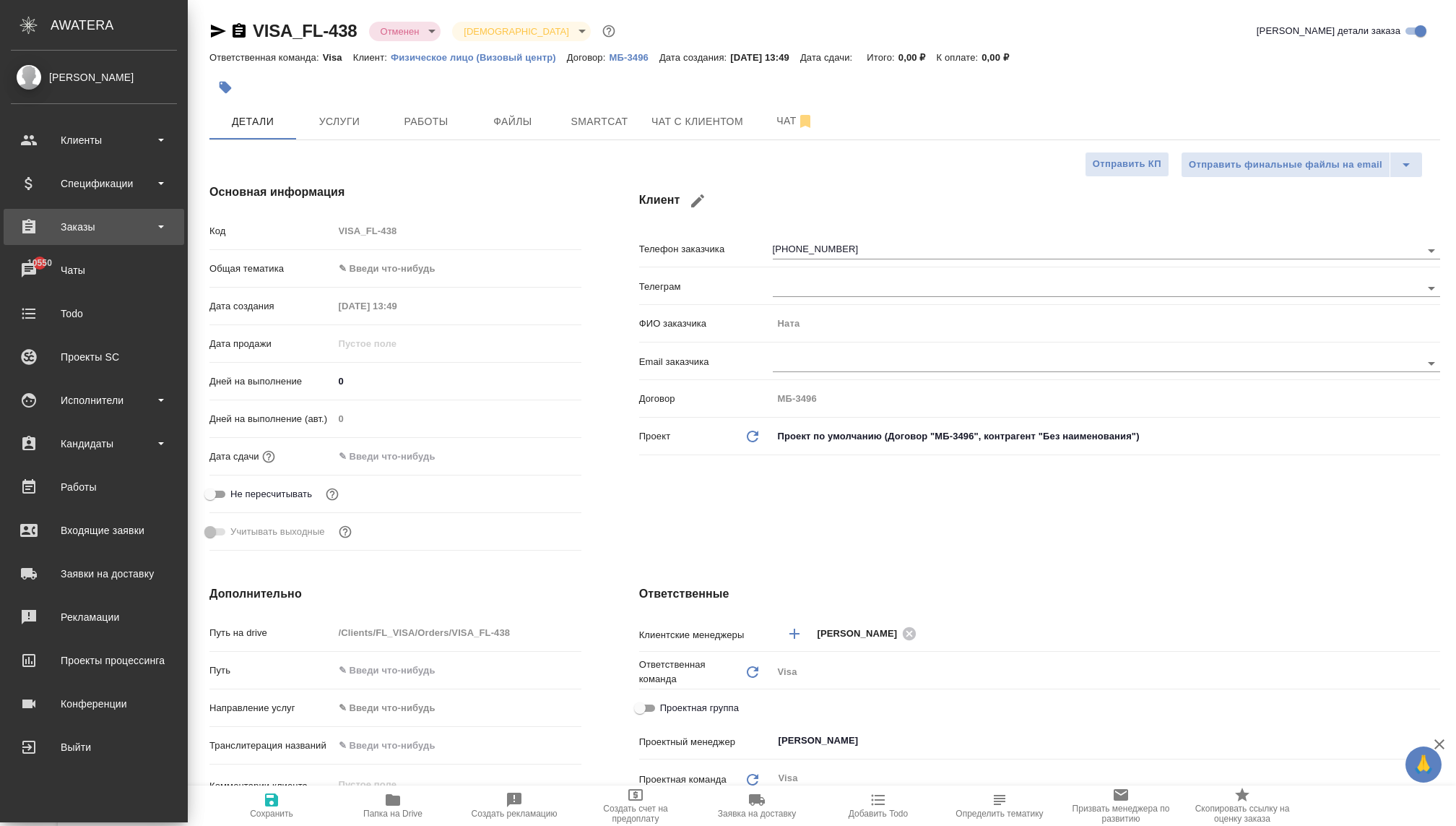
click at [59, 237] on div "Заказы" at bounding box center [93, 227] width 166 height 21
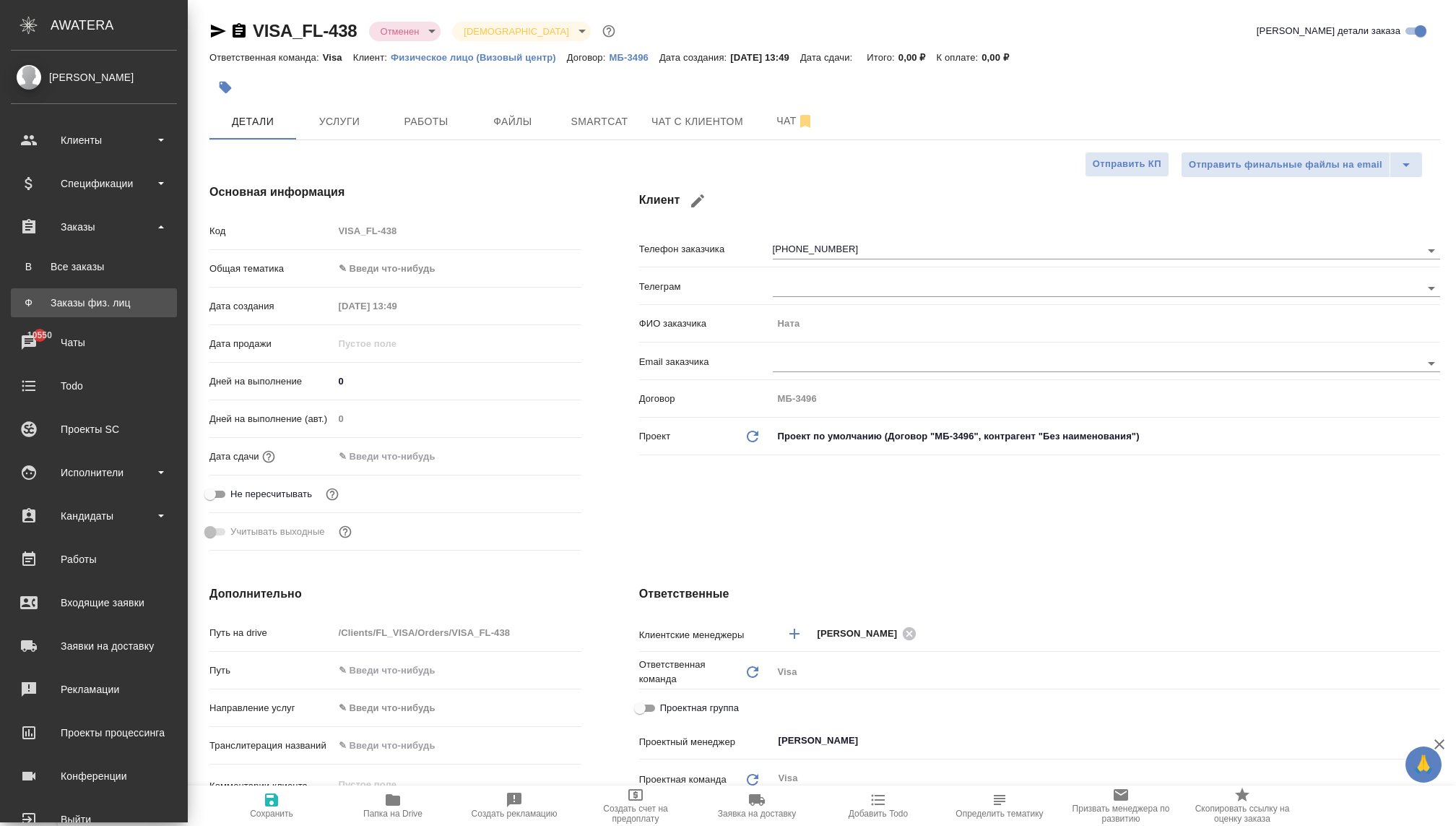
type textarea "x"
click at [65, 312] on link "Ф Заказы физ. лиц" at bounding box center [93, 302] width 166 height 28
